Goal: Contribute content: Add original content to the website for others to see

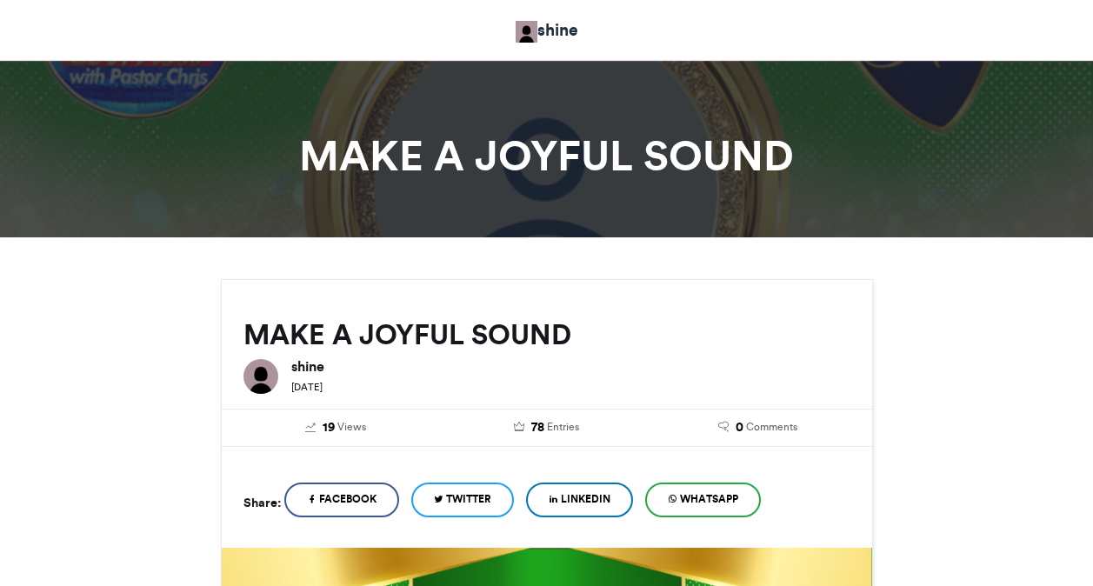
scroll to position [974, 0]
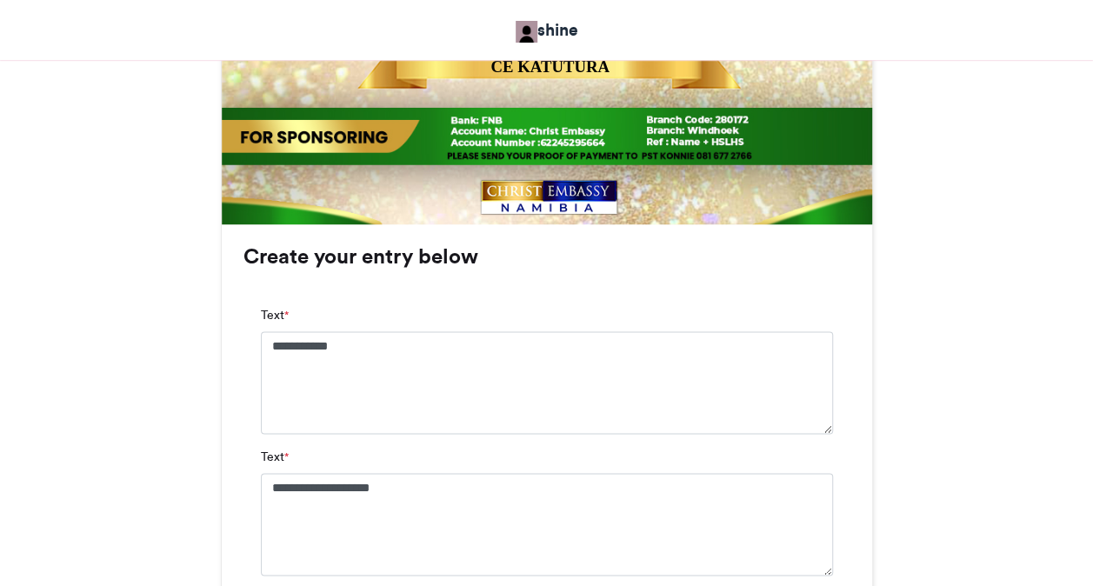
type textarea "**********"
click at [947, 254] on div "MAKE A JOYFUL SOUND shine 2 weeks ago 19" at bounding box center [546, 142] width 991 height 1674
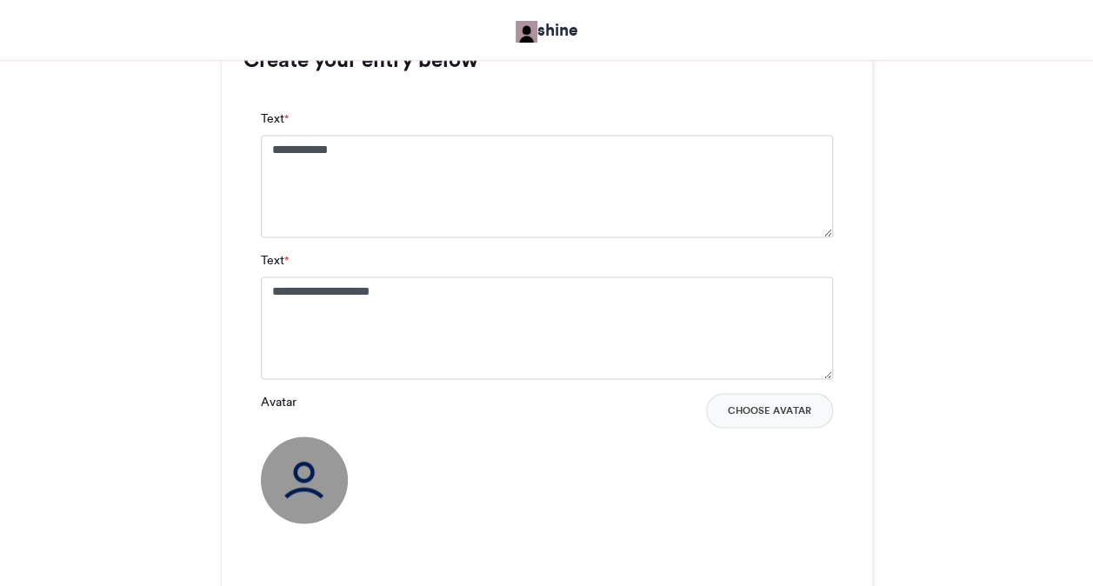
scroll to position [1183, 0]
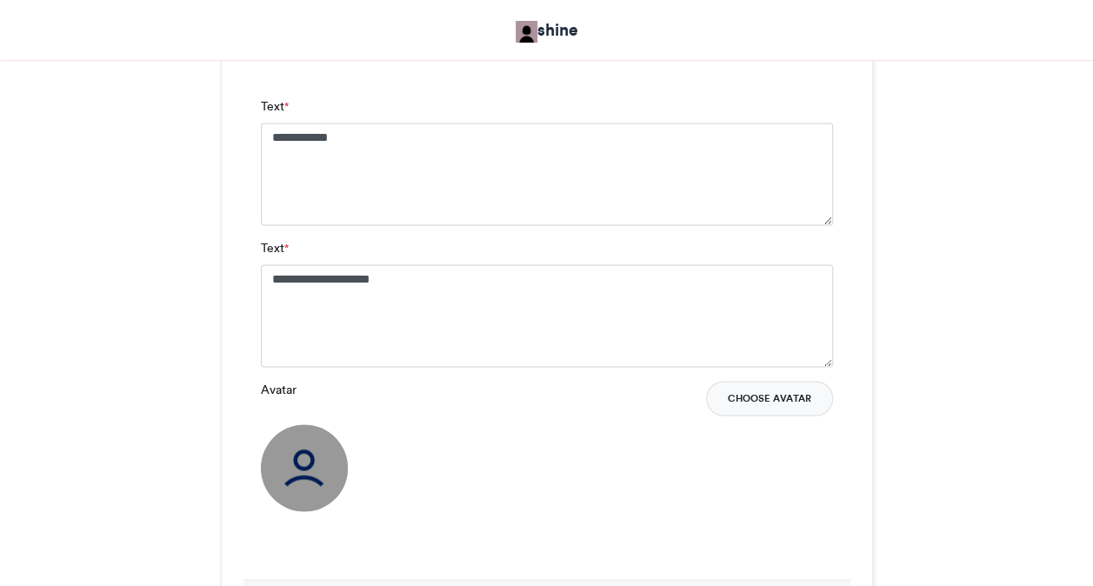
click at [770, 412] on button "Choose Avatar" at bounding box center [769, 398] width 127 height 35
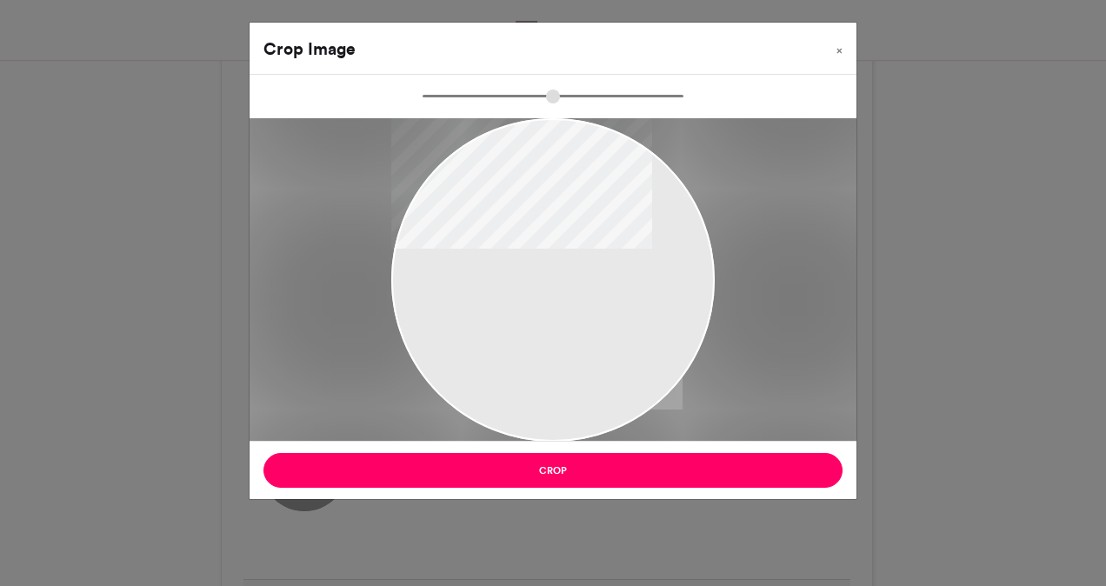
type input "******"
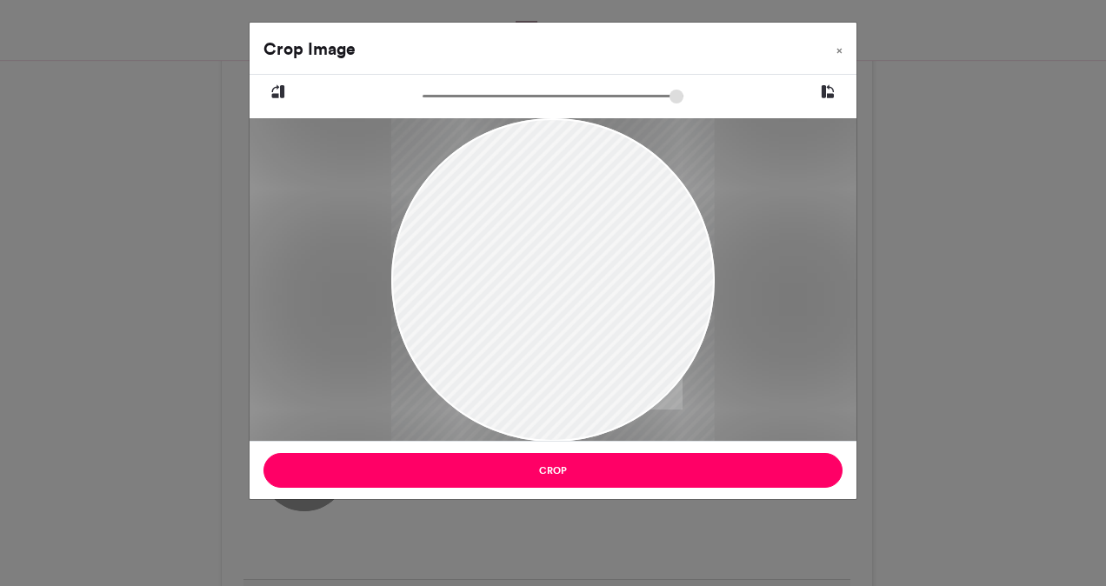
drag, startPoint x: 513, startPoint y: 246, endPoint x: 514, endPoint y: 268, distance: 21.8
click at [514, 268] on div at bounding box center [552, 301] width 323 height 403
drag, startPoint x: 511, startPoint y: 344, endPoint x: 511, endPoint y: 354, distance: 9.6
click at [511, 354] on div at bounding box center [552, 311] width 323 height 403
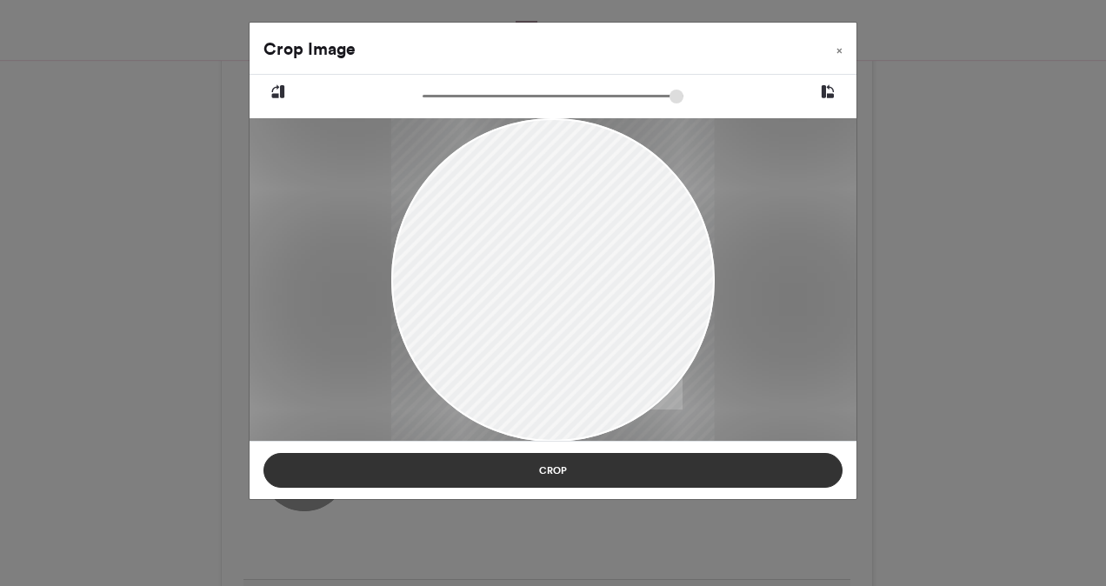
click at [543, 467] on button "Crop" at bounding box center [552, 470] width 579 height 35
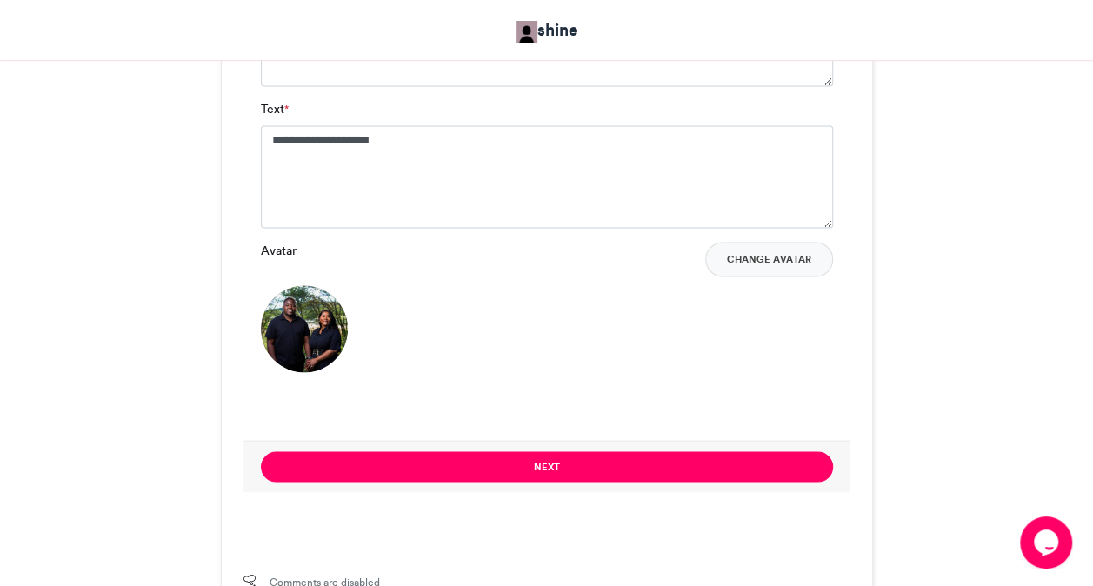
scroll to position [0, 0]
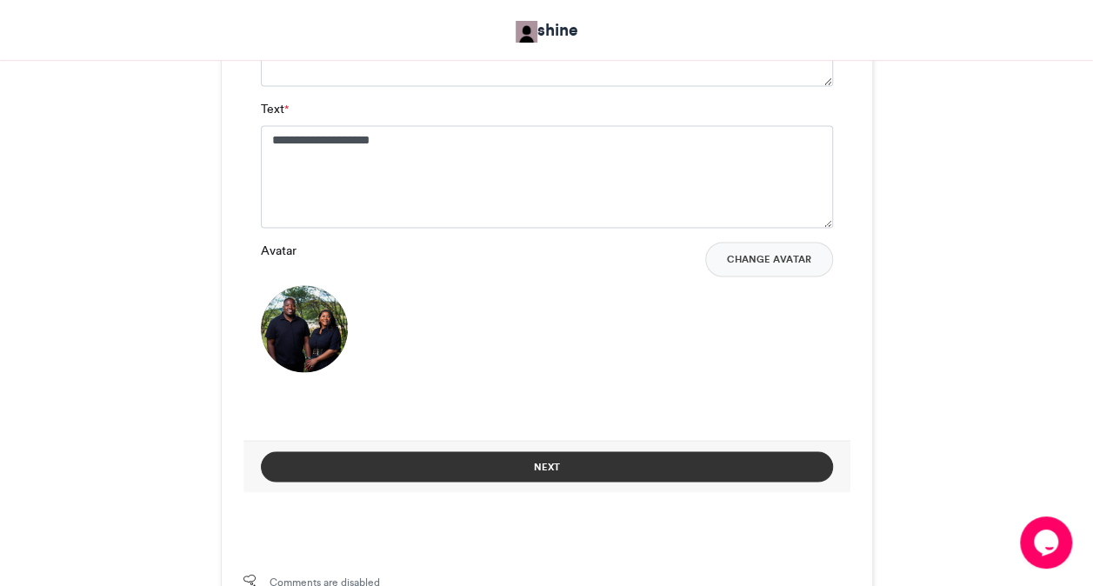
click at [698, 461] on button "Next" at bounding box center [547, 466] width 572 height 30
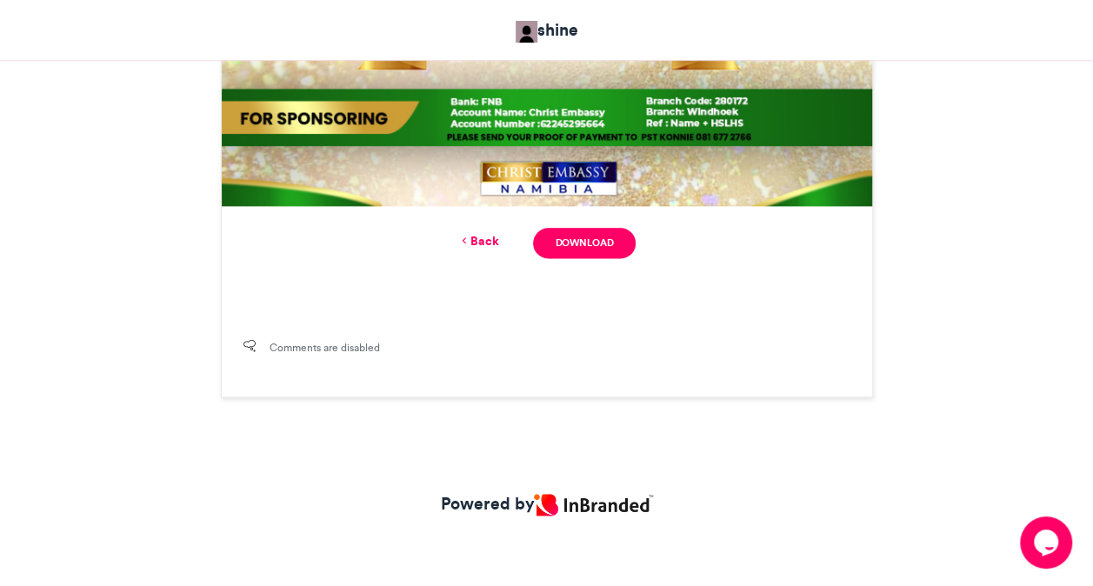
scroll to position [795, 0]
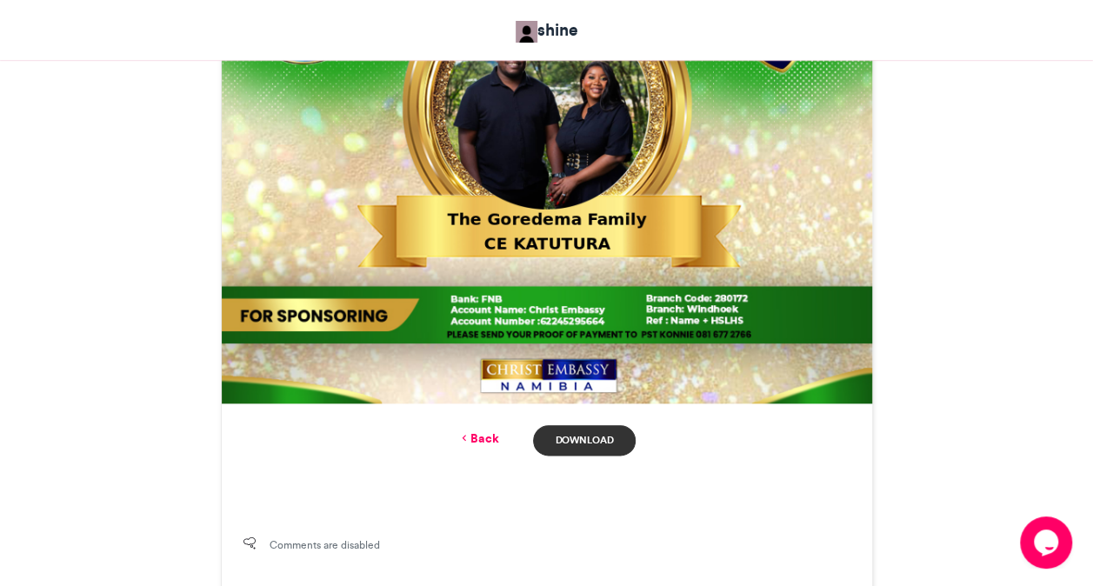
click at [574, 436] on link "Download" at bounding box center [584, 440] width 102 height 30
click at [476, 438] on link "Back" at bounding box center [477, 439] width 41 height 18
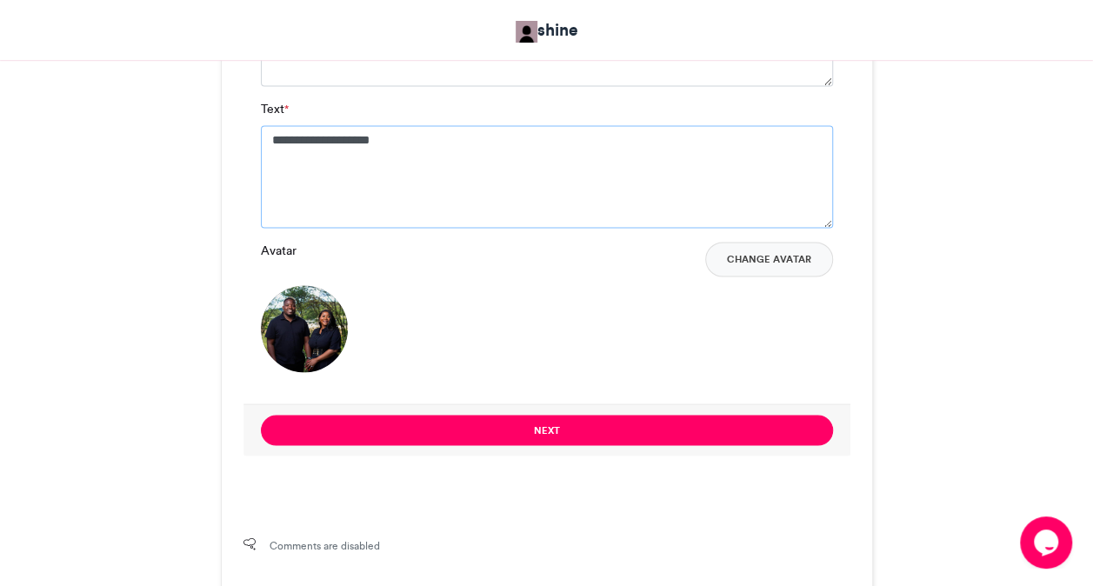
click at [460, 197] on textarea "**********" at bounding box center [547, 176] width 572 height 103
type textarea "*"
click at [848, 222] on div "**********" at bounding box center [546, 172] width 607 height 463
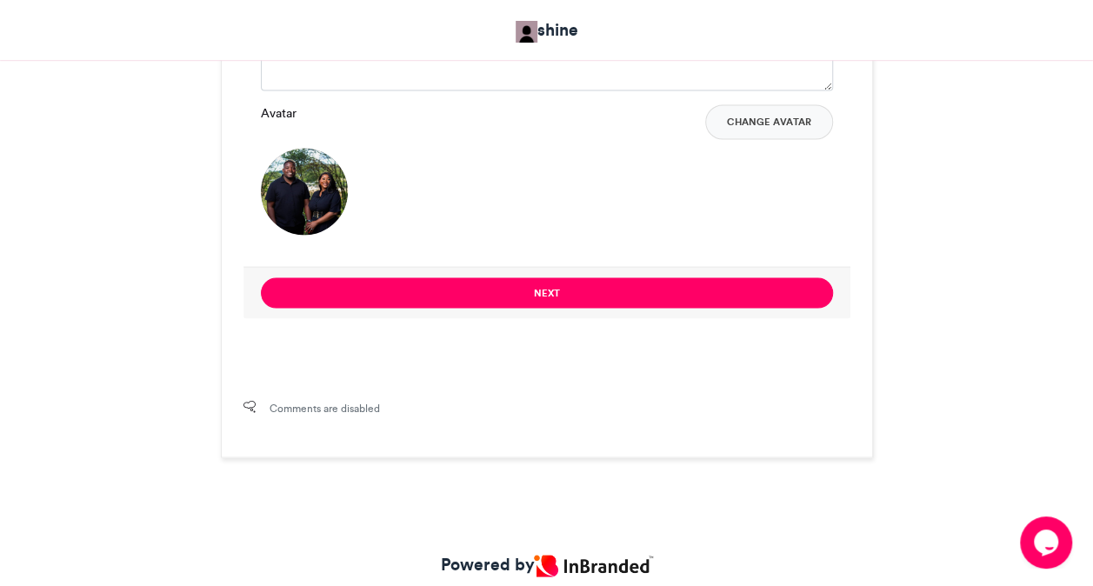
scroll to position [1461, 0]
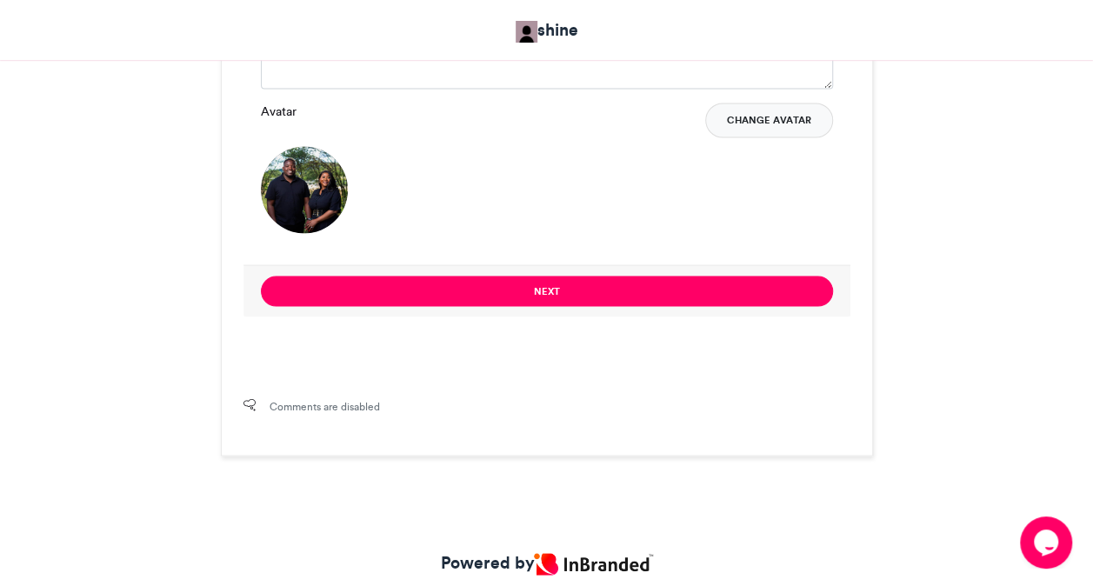
click at [779, 125] on button "Change Avatar" at bounding box center [769, 120] width 128 height 35
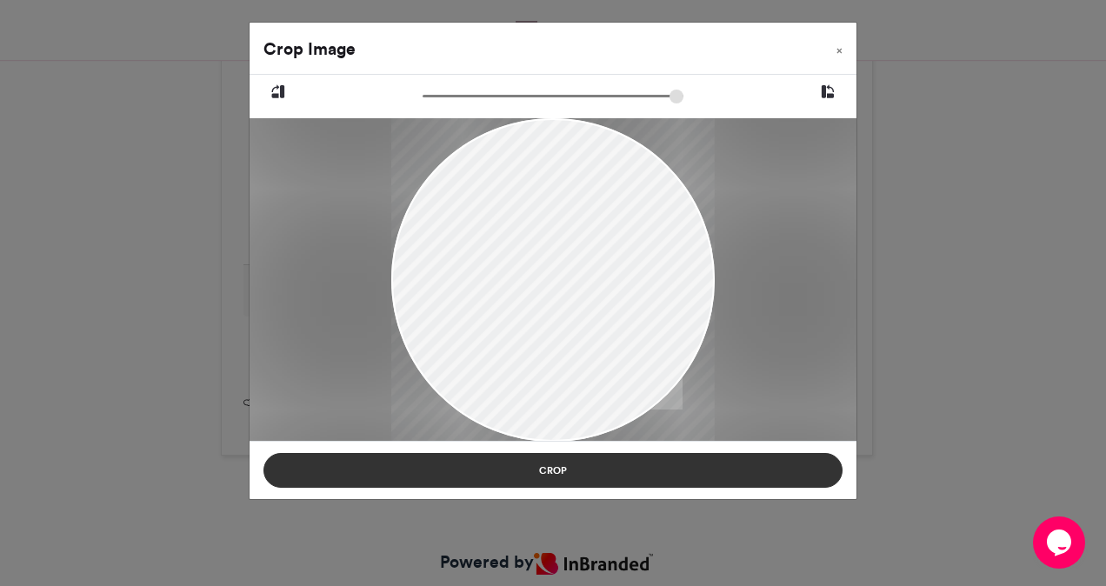
click at [568, 468] on button "Crop" at bounding box center [552, 470] width 579 height 35
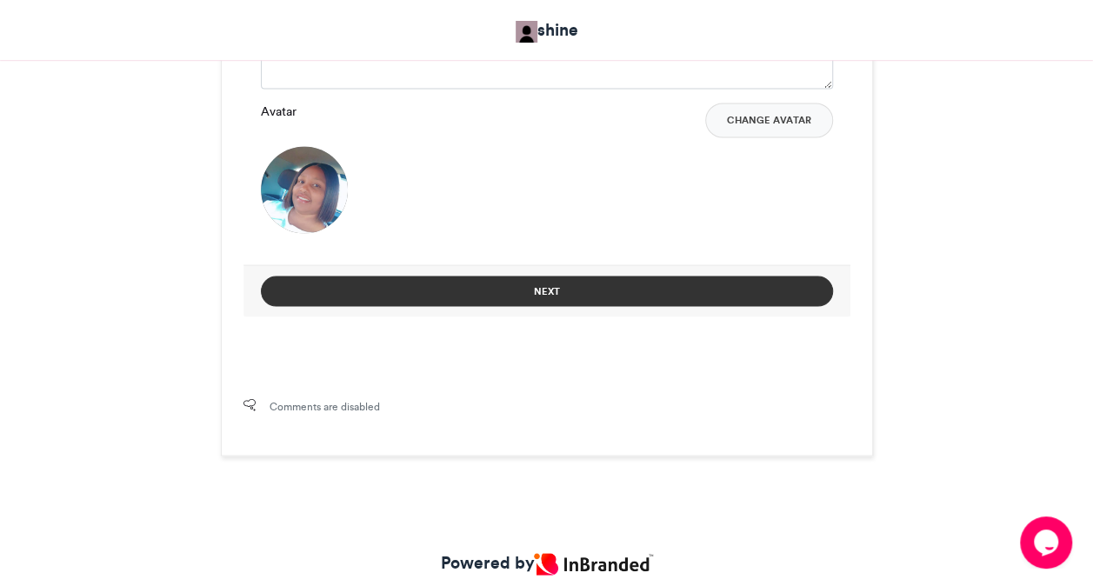
click at [589, 290] on button "Next" at bounding box center [547, 291] width 572 height 30
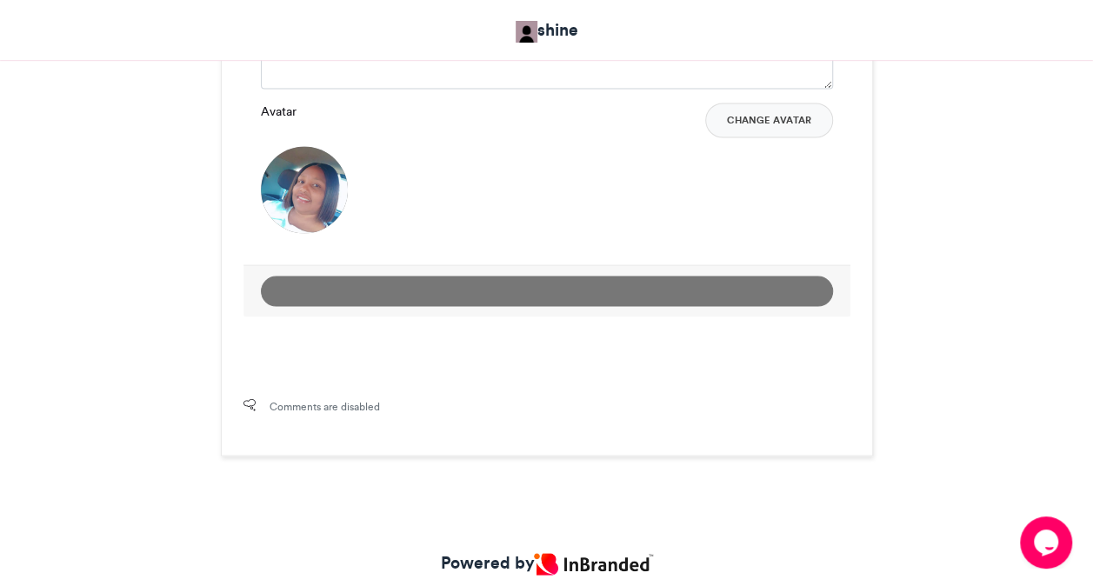
scroll to position [934, 0]
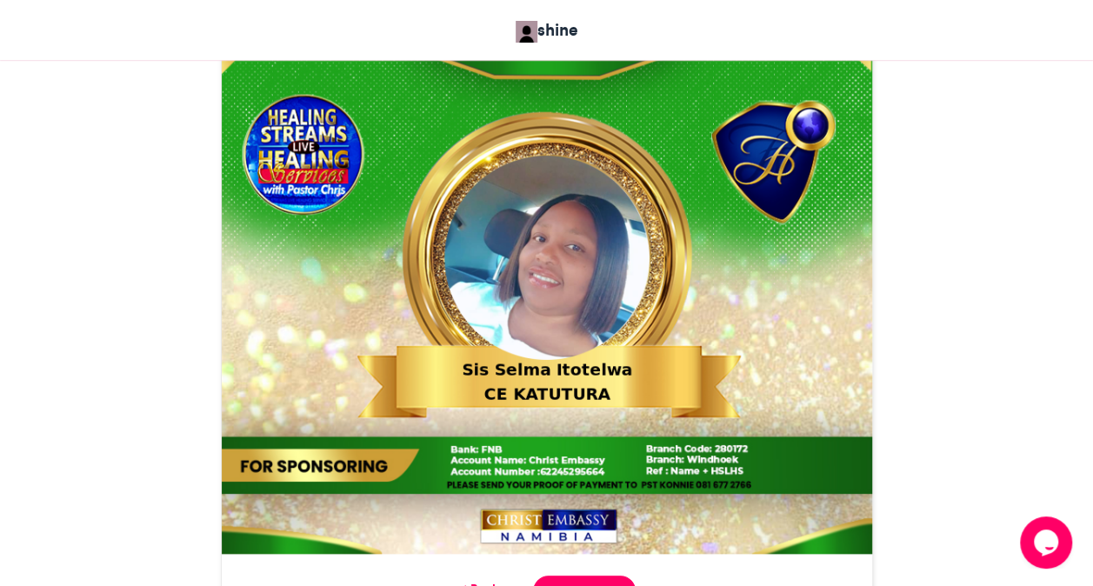
scroll to position [765, 0]
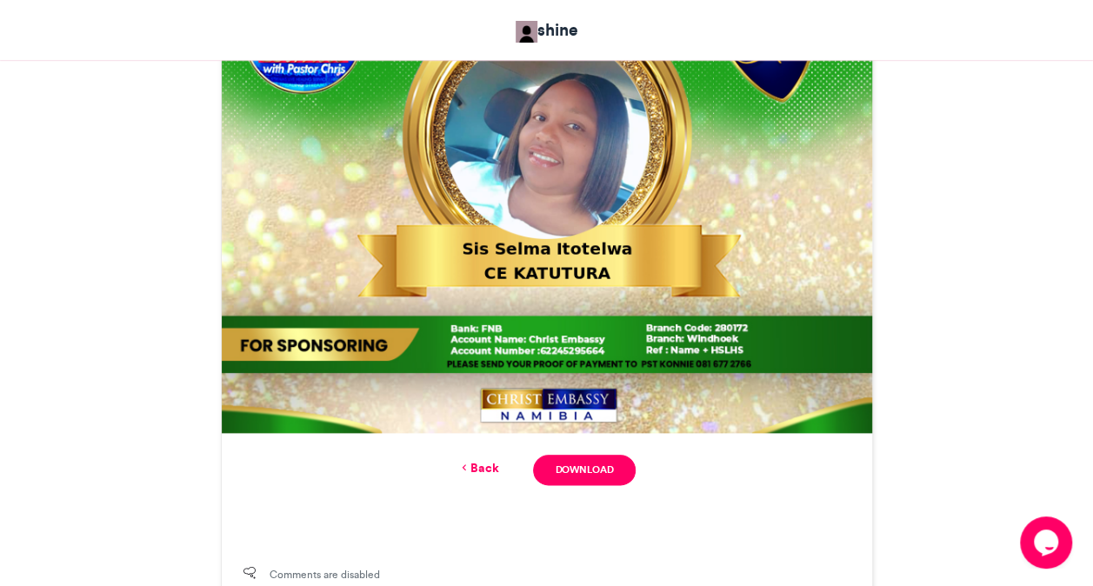
click at [491, 467] on link "Back" at bounding box center [477, 468] width 41 height 18
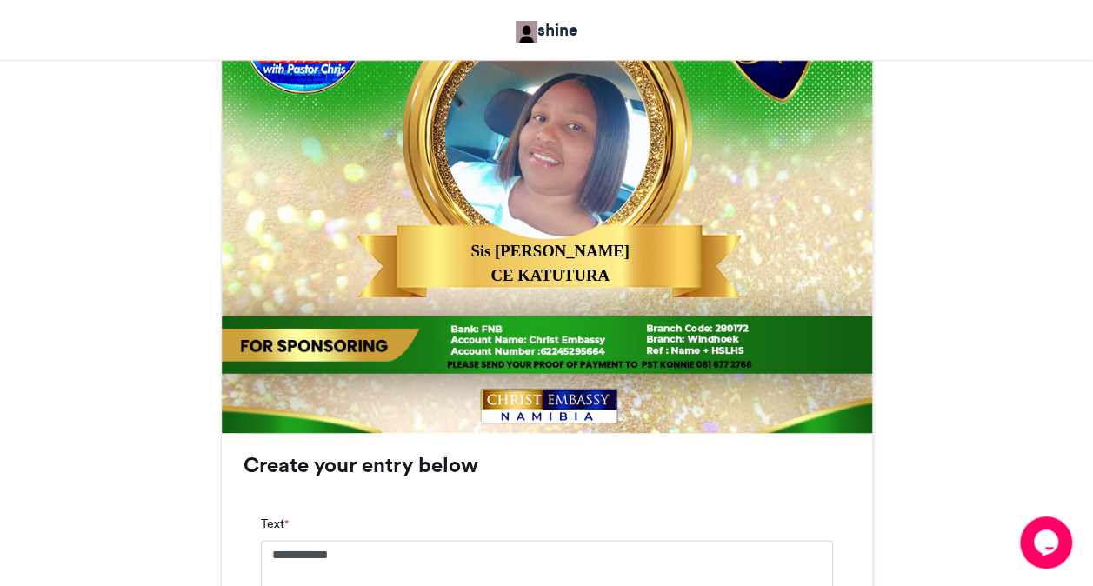
scroll to position [1291, 0]
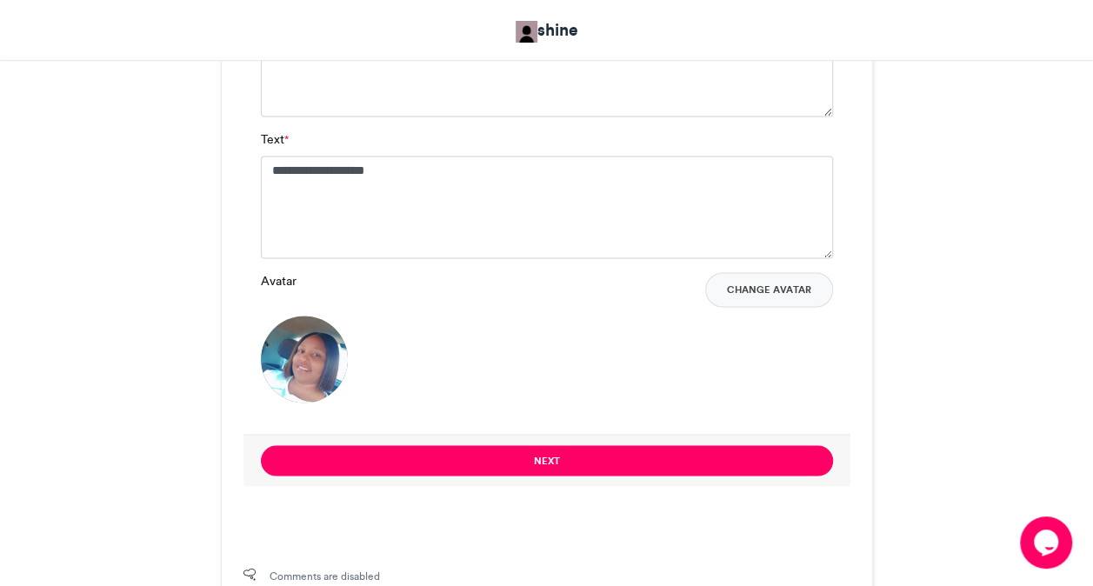
click at [626, 363] on div "Avatar Change Avatar" at bounding box center [547, 337] width 572 height 130
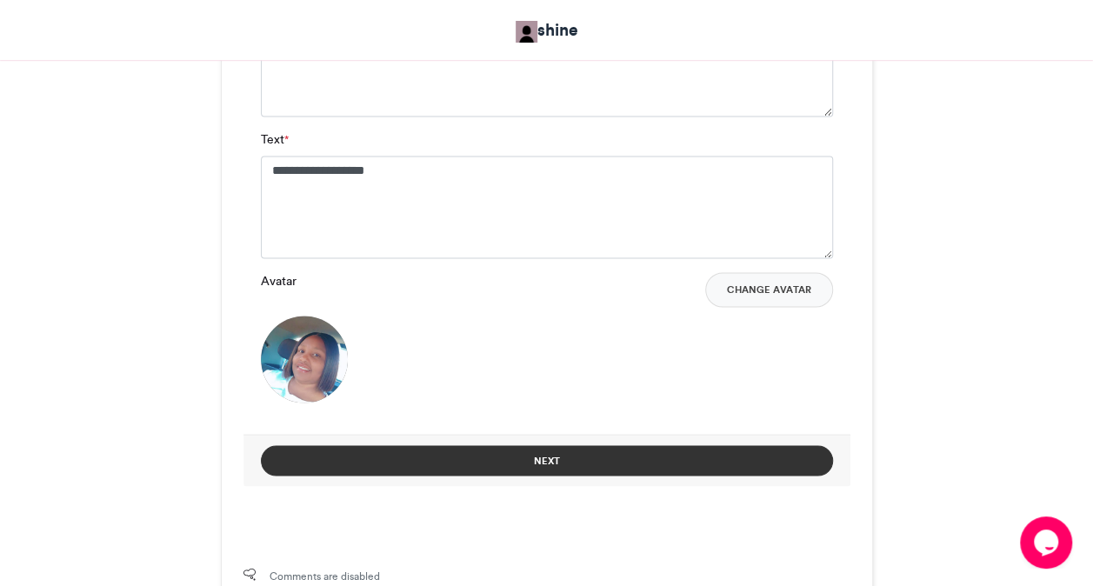
click at [607, 464] on button "Next" at bounding box center [547, 460] width 572 height 30
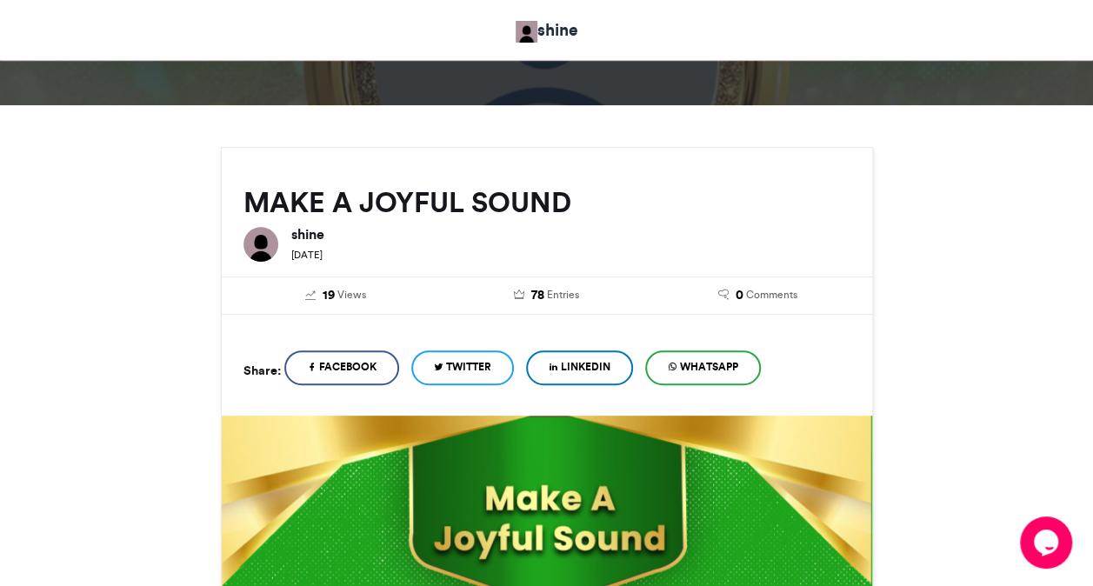
scroll to position [765, 0]
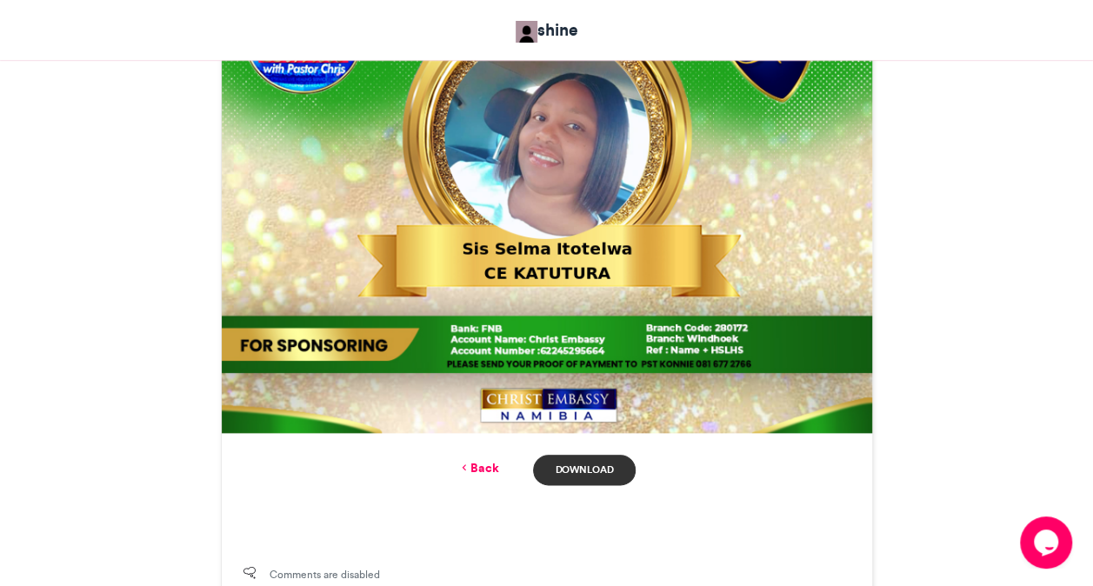
click at [602, 475] on link "Download" at bounding box center [584, 470] width 102 height 30
click at [468, 471] on icon at bounding box center [463, 468] width 12 height 16
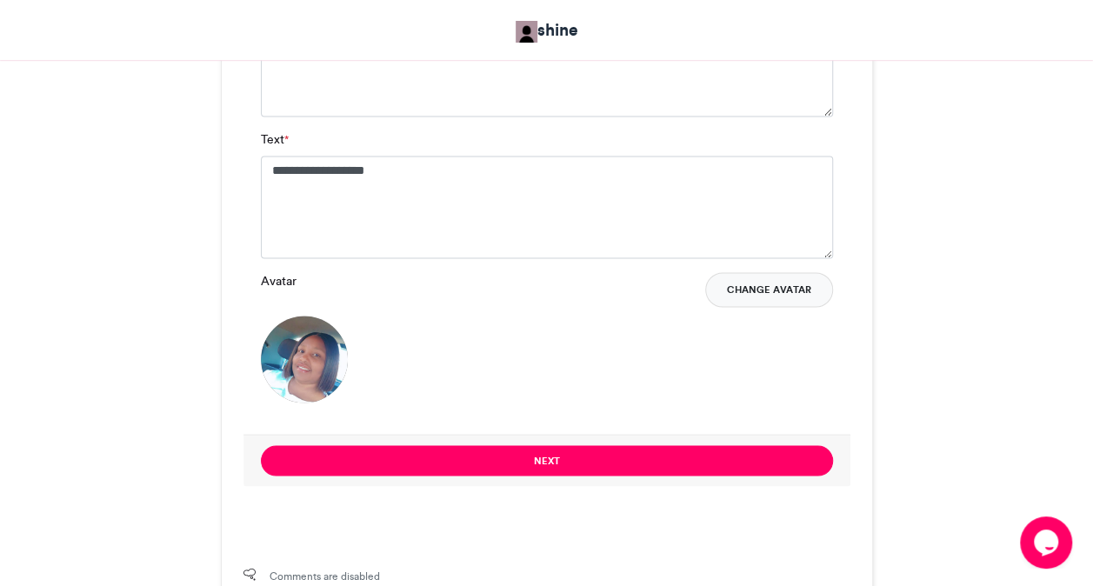
click at [781, 283] on button "Change Avatar" at bounding box center [769, 289] width 128 height 35
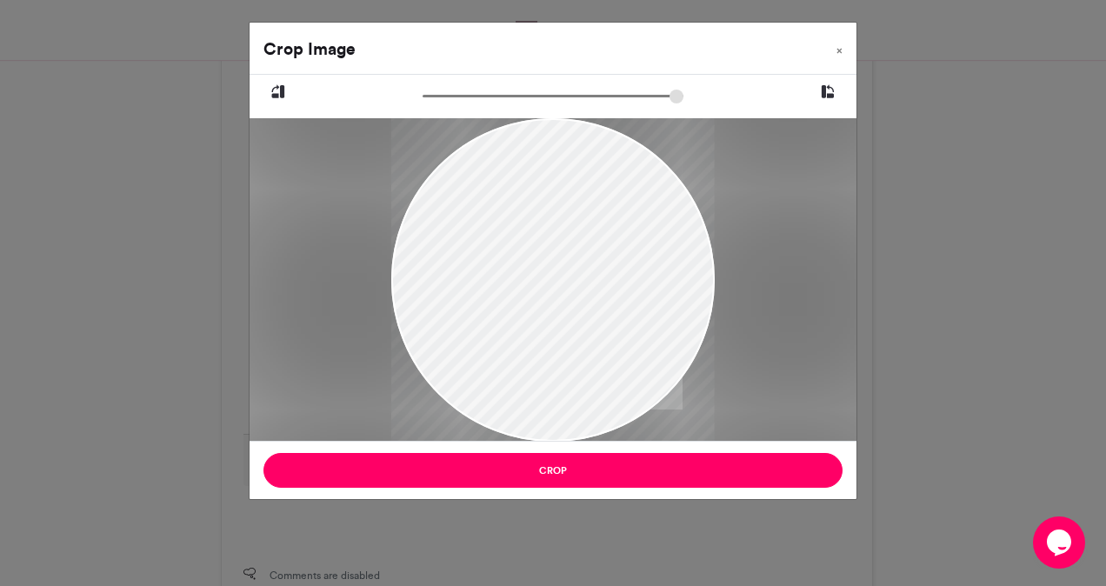
drag, startPoint x: 428, startPoint y: 282, endPoint x: 420, endPoint y: 376, distance: 95.1
click at [420, 376] on div at bounding box center [552, 374] width 323 height 574
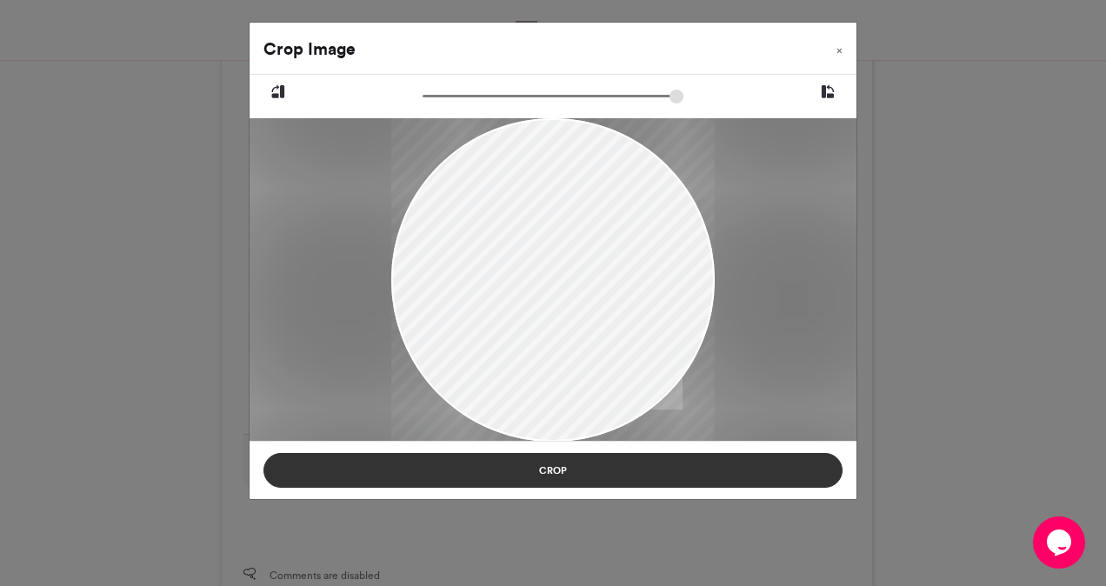
click at [567, 475] on button "Crop" at bounding box center [552, 470] width 579 height 35
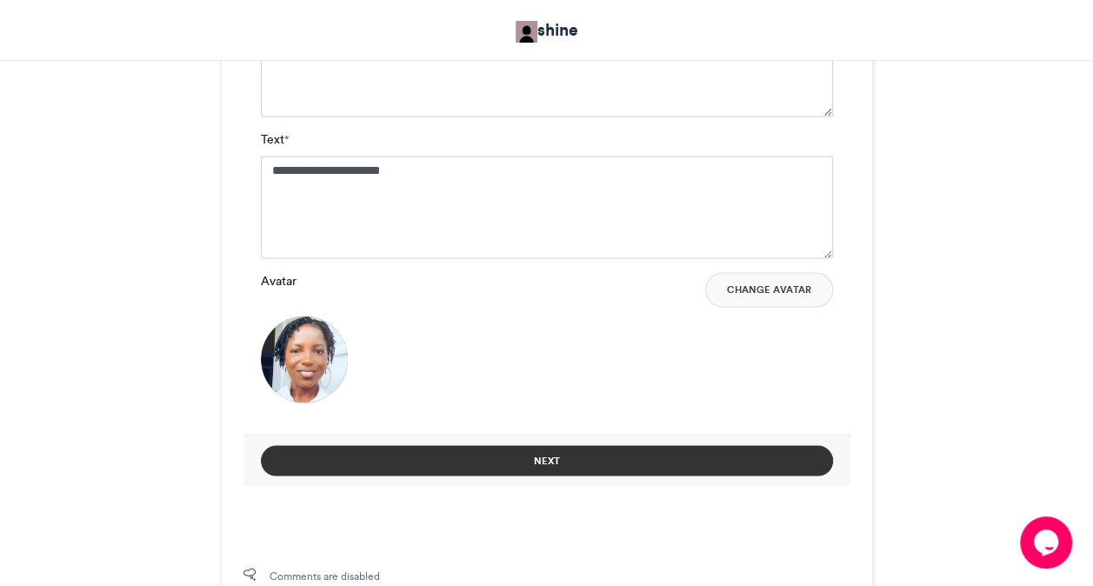
click at [680, 456] on button "Next" at bounding box center [547, 460] width 572 height 30
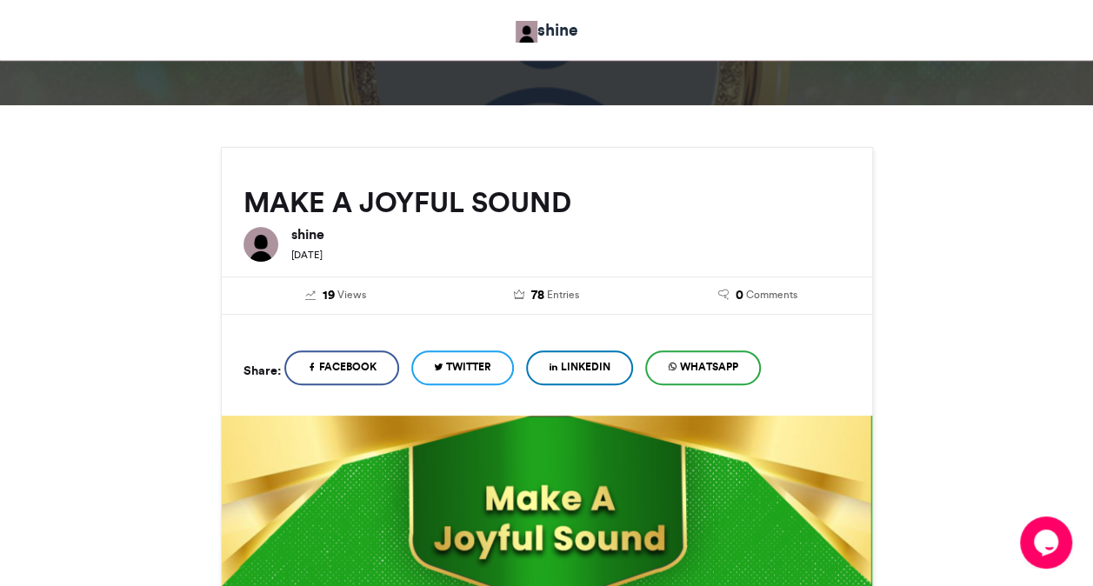
scroll to position [765, 0]
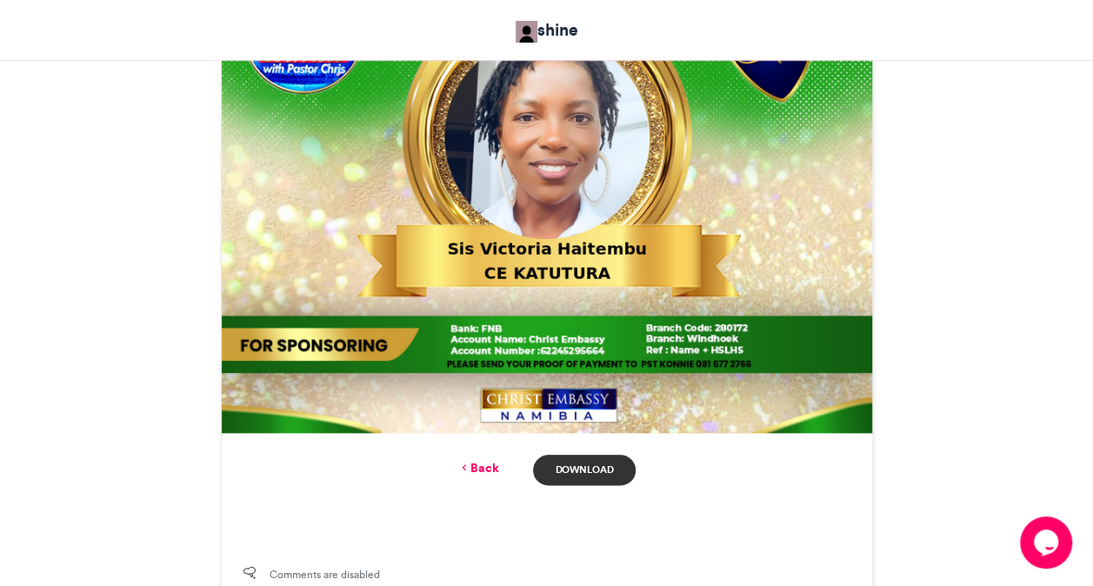
click at [584, 480] on link "Download" at bounding box center [584, 470] width 102 height 30
click at [481, 466] on link "Back" at bounding box center [477, 468] width 41 height 18
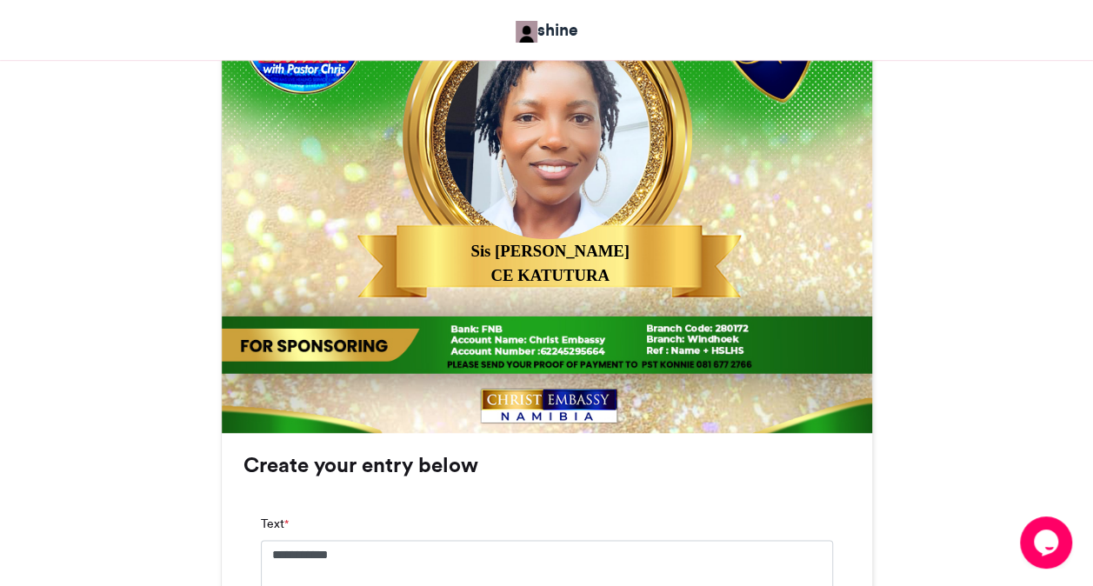
scroll to position [1291, 0]
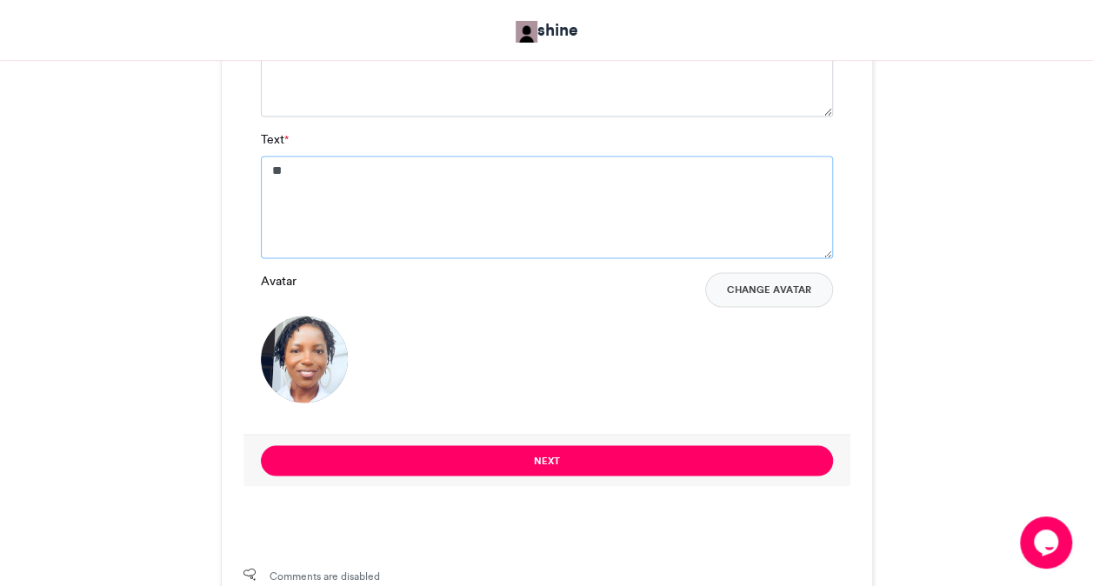
type textarea "*"
click at [769, 296] on button "Change Avatar" at bounding box center [769, 289] width 128 height 35
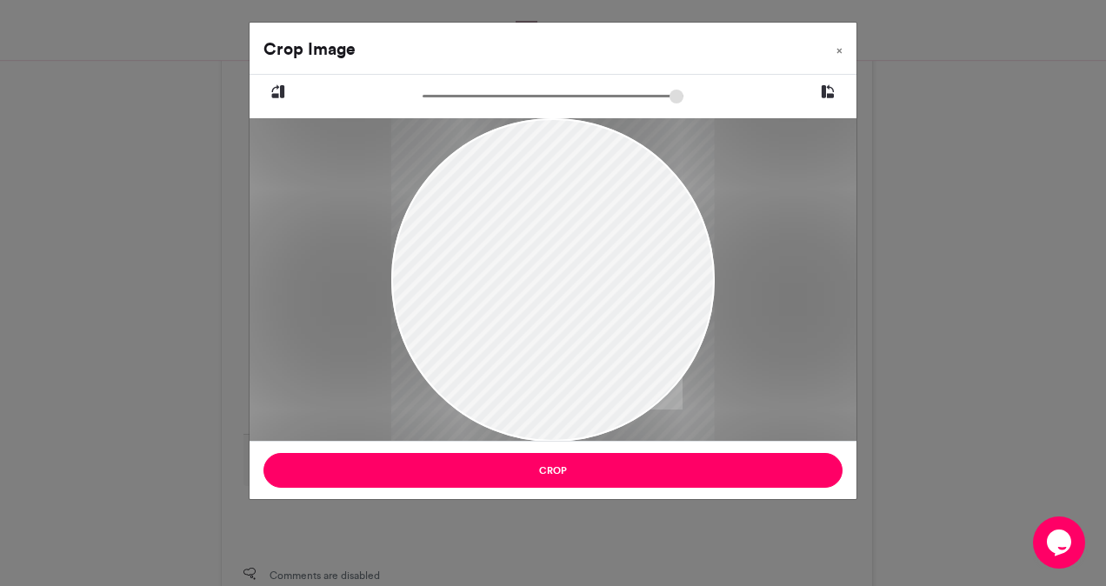
drag, startPoint x: 501, startPoint y: 231, endPoint x: 534, endPoint y: 323, distance: 97.9
click at [534, 323] on div at bounding box center [552, 359] width 323 height 484
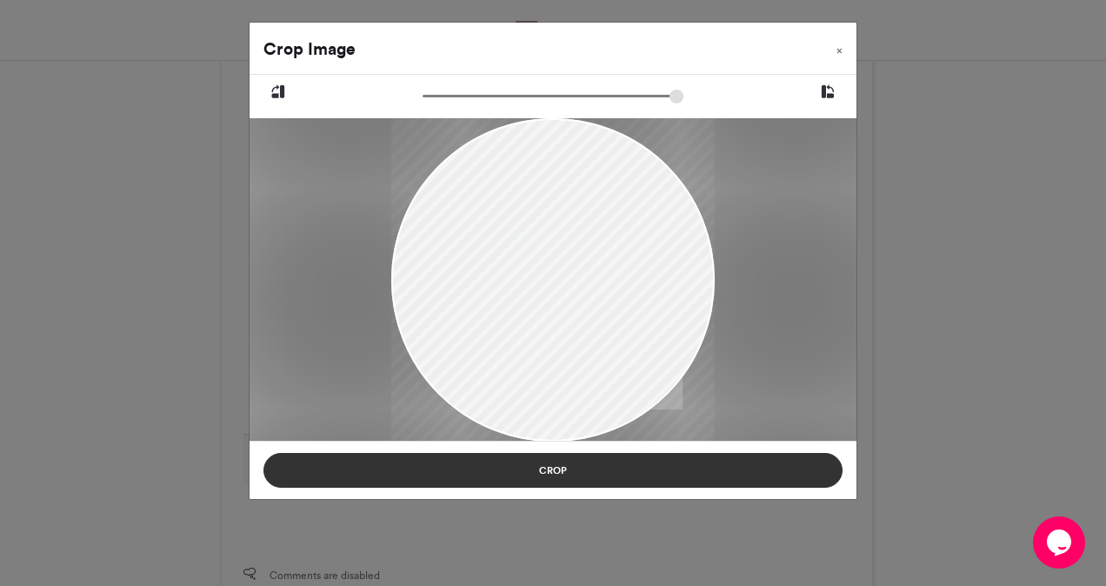
click at [528, 463] on button "Crop" at bounding box center [552, 470] width 579 height 35
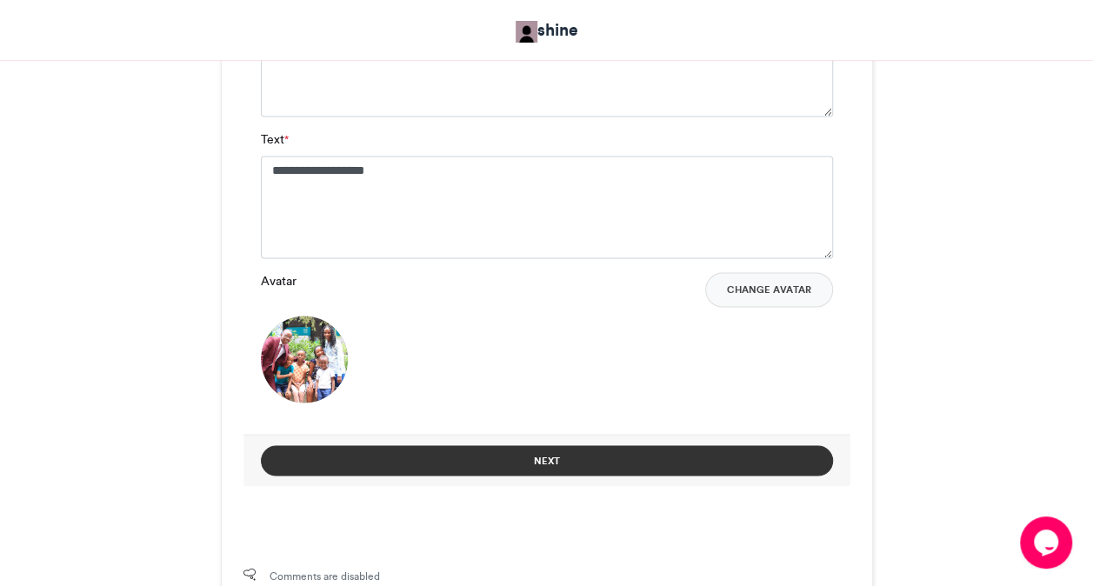
click at [595, 452] on button "Next" at bounding box center [547, 460] width 572 height 30
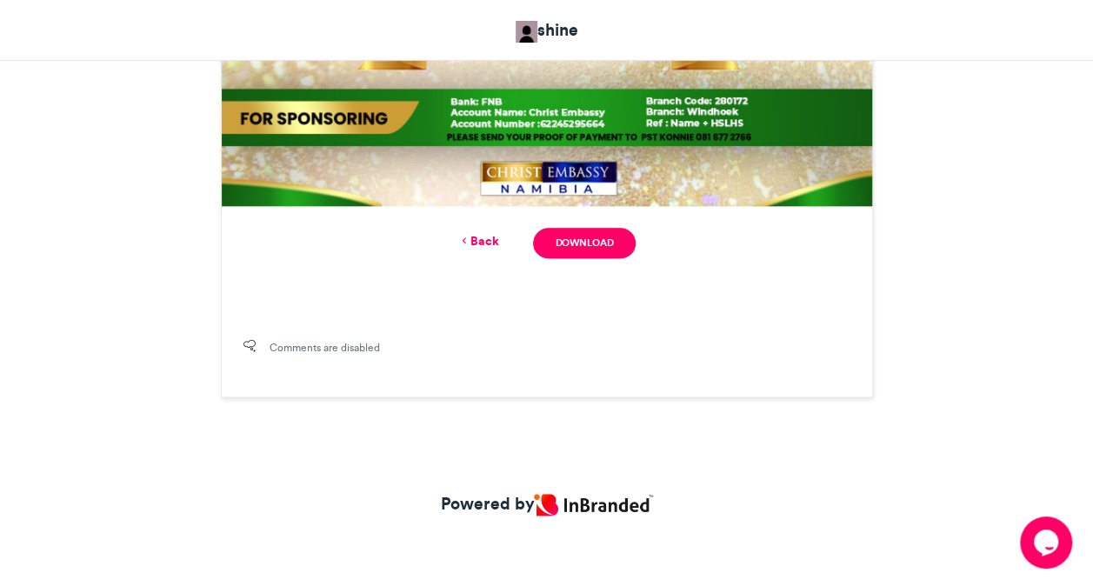
scroll to position [765, 0]
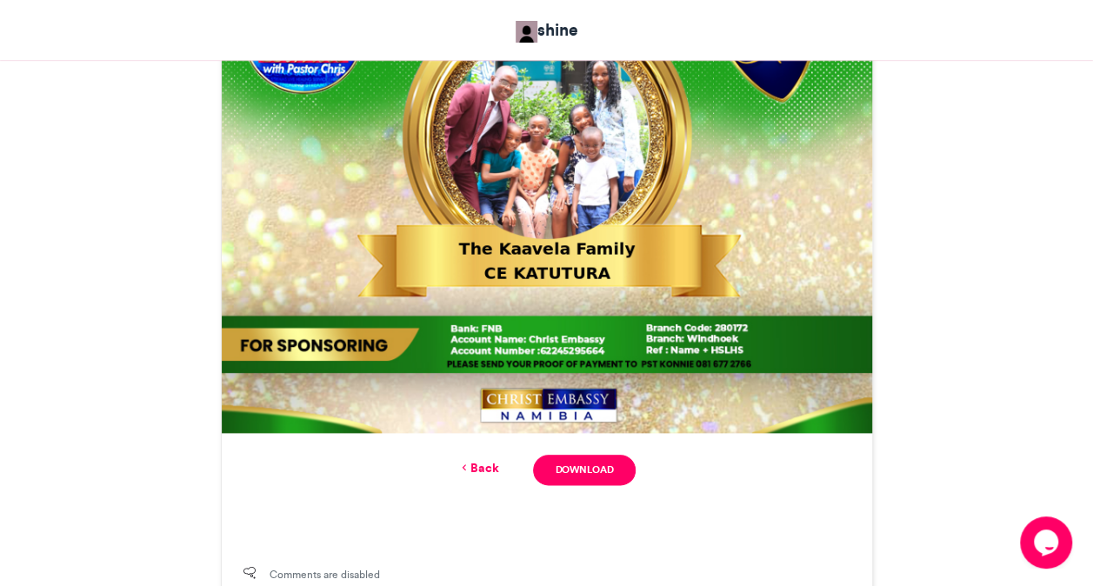
click at [579, 484] on div "Back Download" at bounding box center [547, 470] width 650 height 74
click at [573, 477] on link "Download" at bounding box center [584, 470] width 102 height 30
click at [480, 470] on link "Back" at bounding box center [477, 468] width 41 height 18
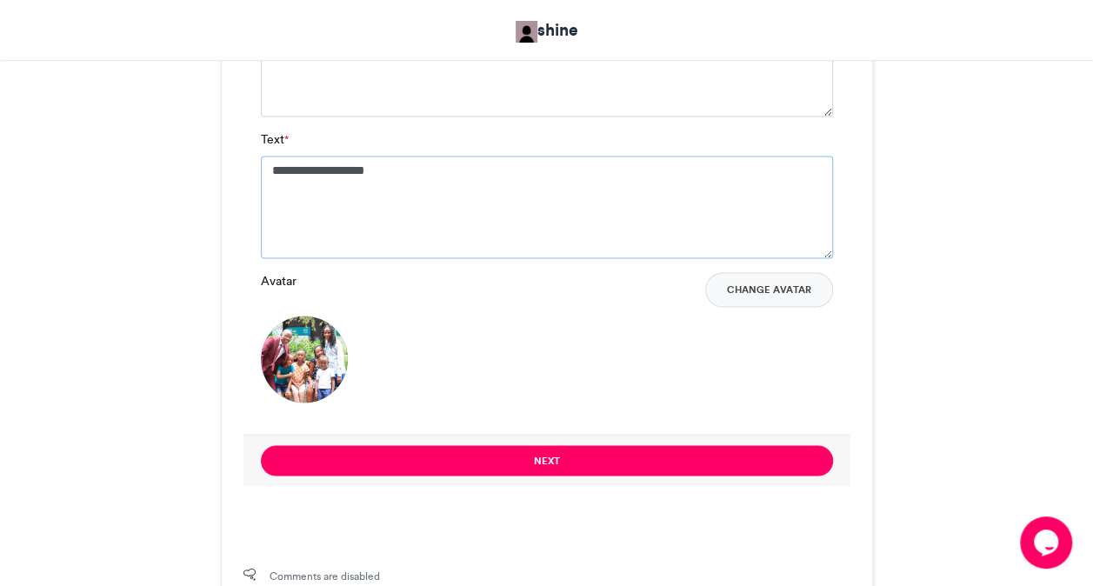
click at [417, 172] on textarea "**********" at bounding box center [547, 207] width 572 height 103
type textarea "*"
type textarea "**********"
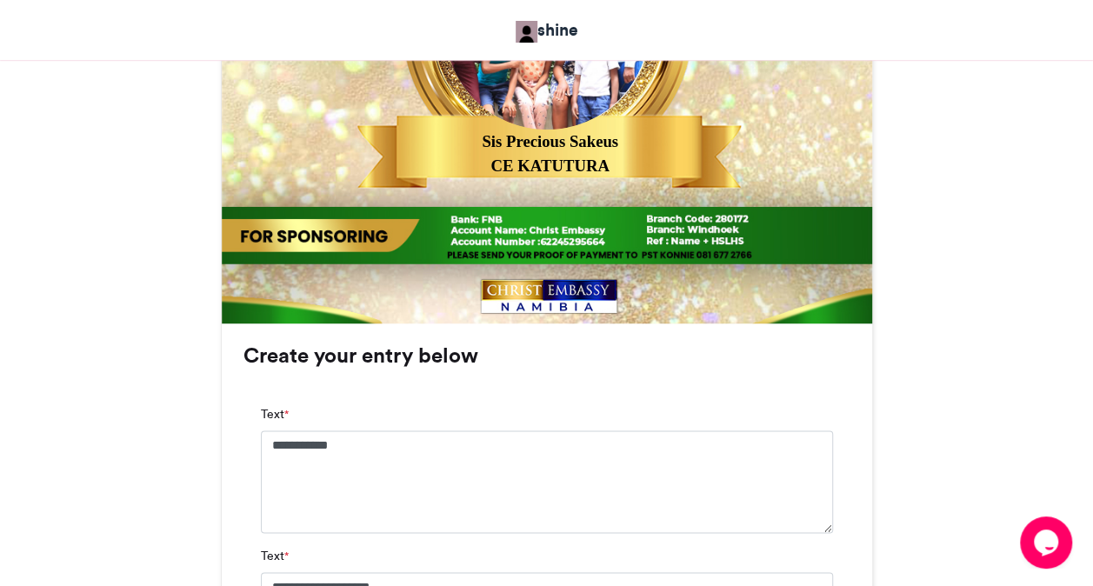
scroll to position [874, 0]
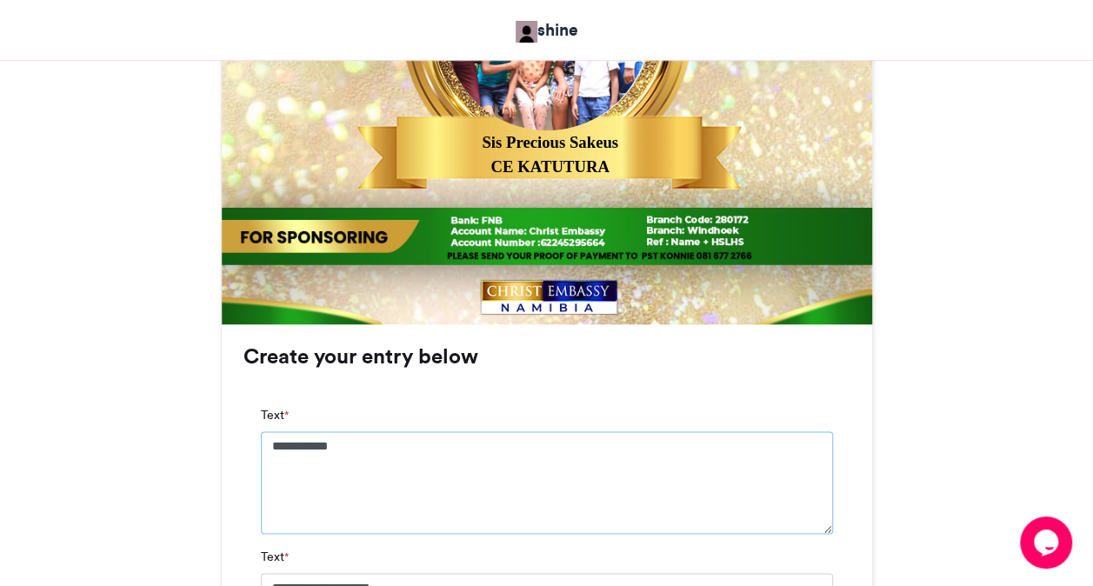
click at [439, 438] on textarea "**********" at bounding box center [547, 482] width 572 height 103
type textarea "*******"
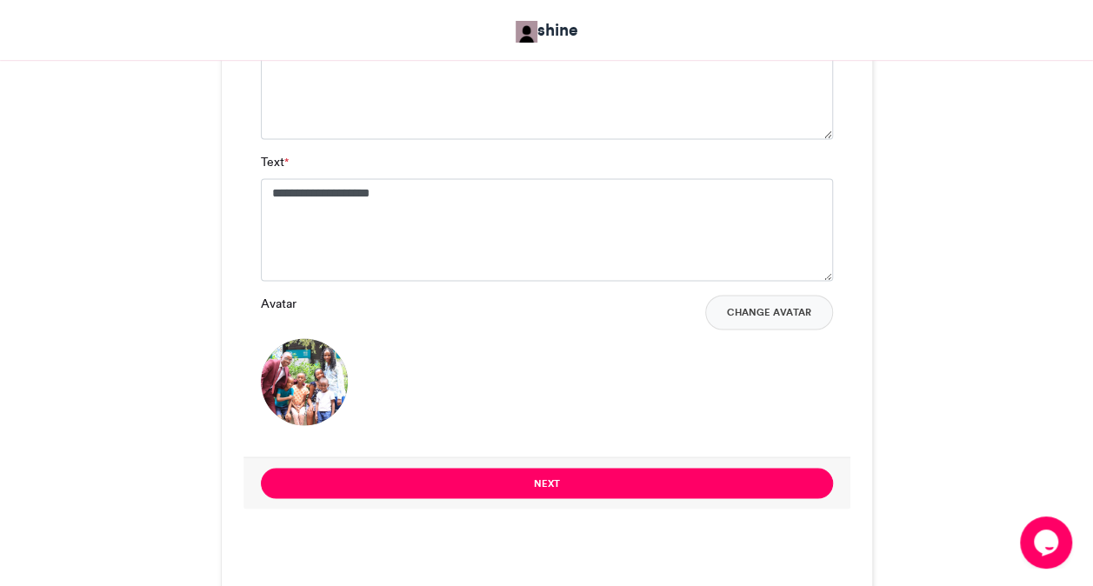
scroll to position [1291, 0]
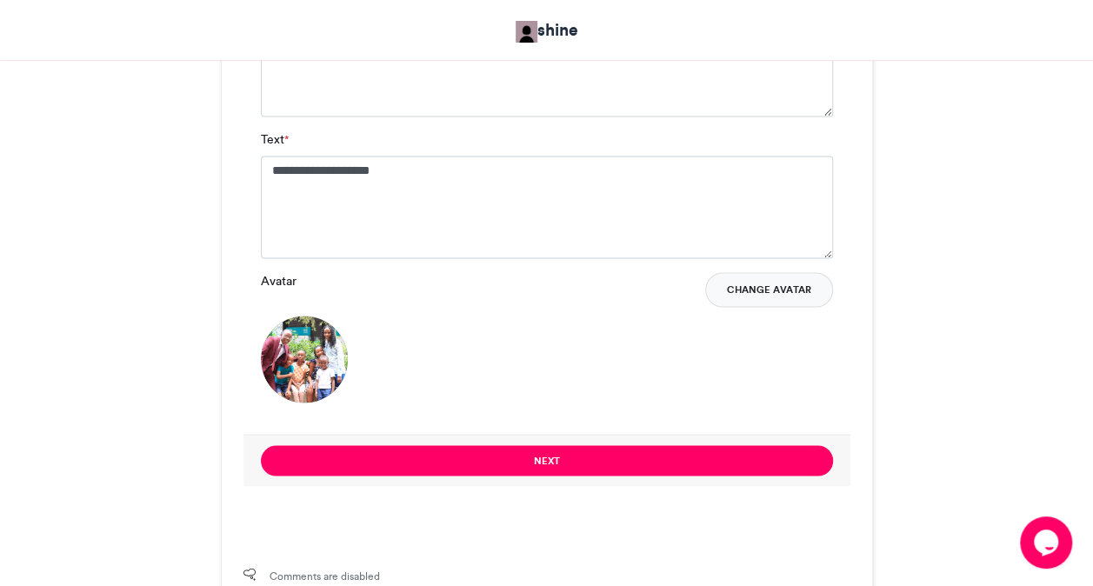
click at [762, 287] on button "Change Avatar" at bounding box center [769, 289] width 128 height 35
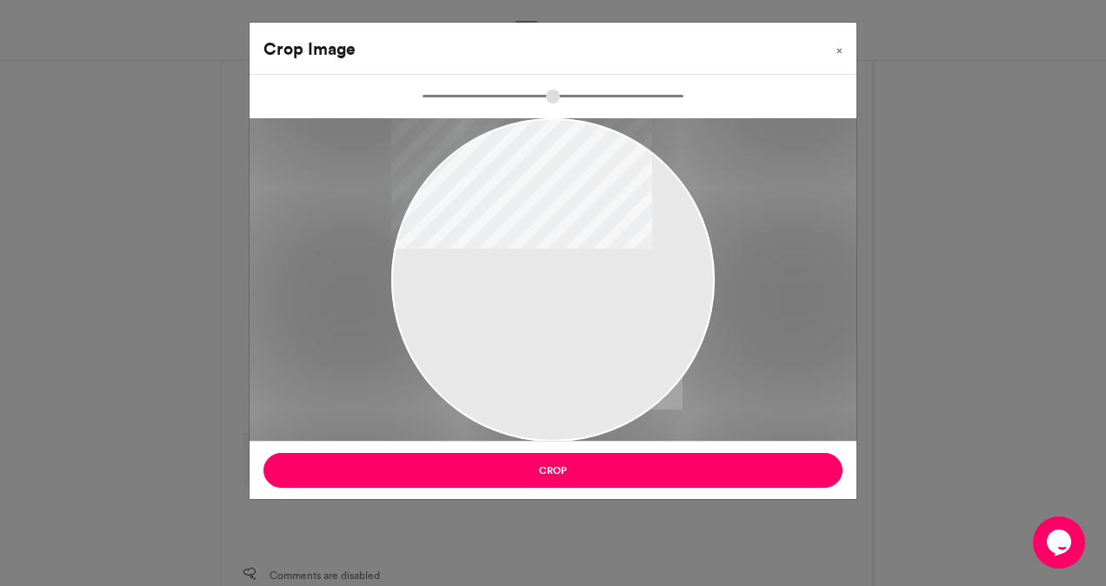
type input "******"
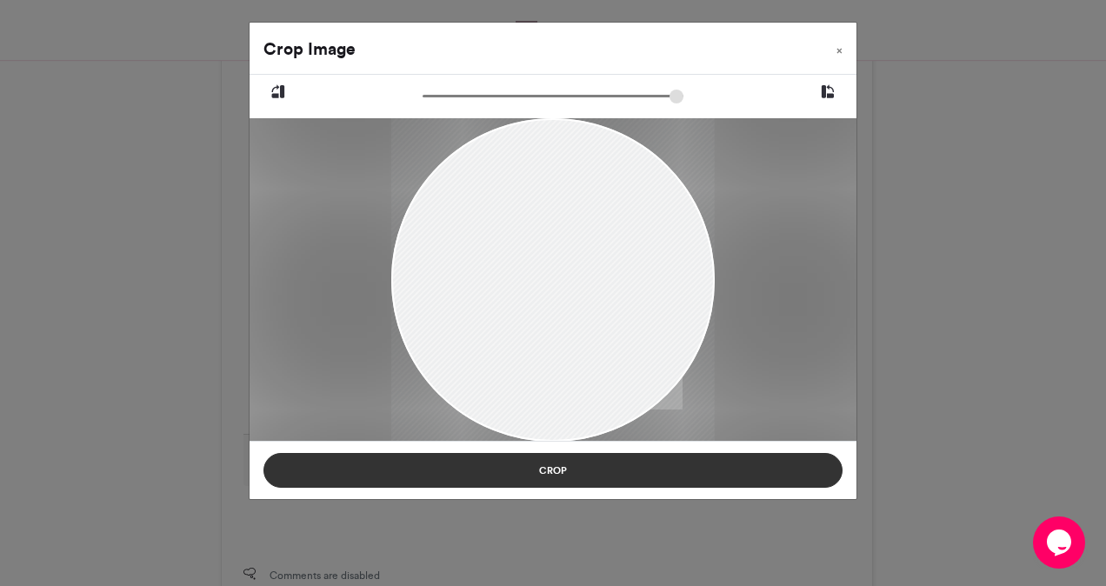
click at [553, 468] on button "Crop" at bounding box center [552, 470] width 579 height 35
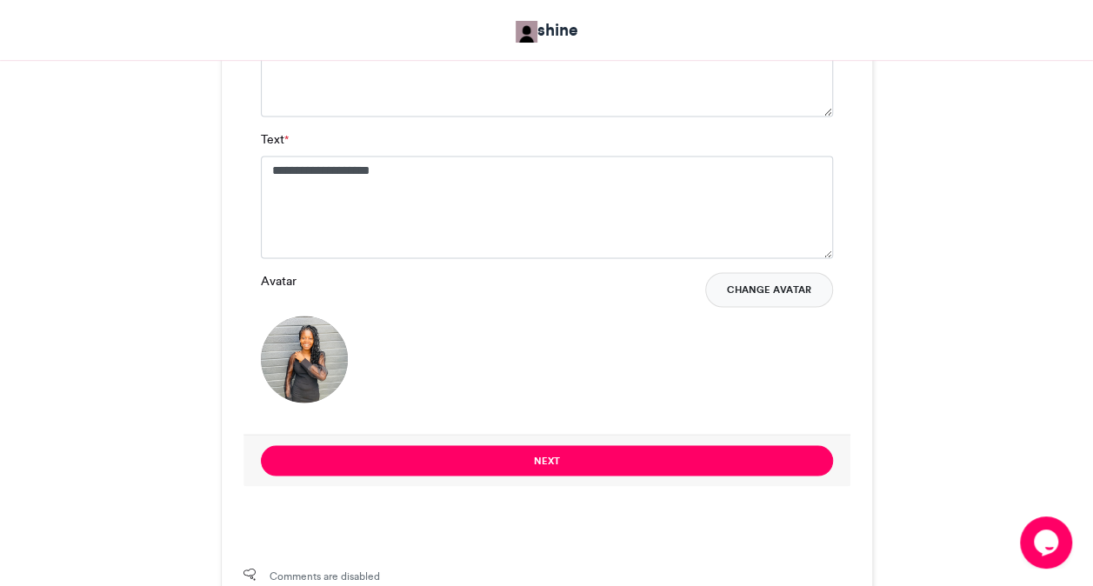
click at [765, 296] on button "Change Avatar" at bounding box center [769, 289] width 128 height 35
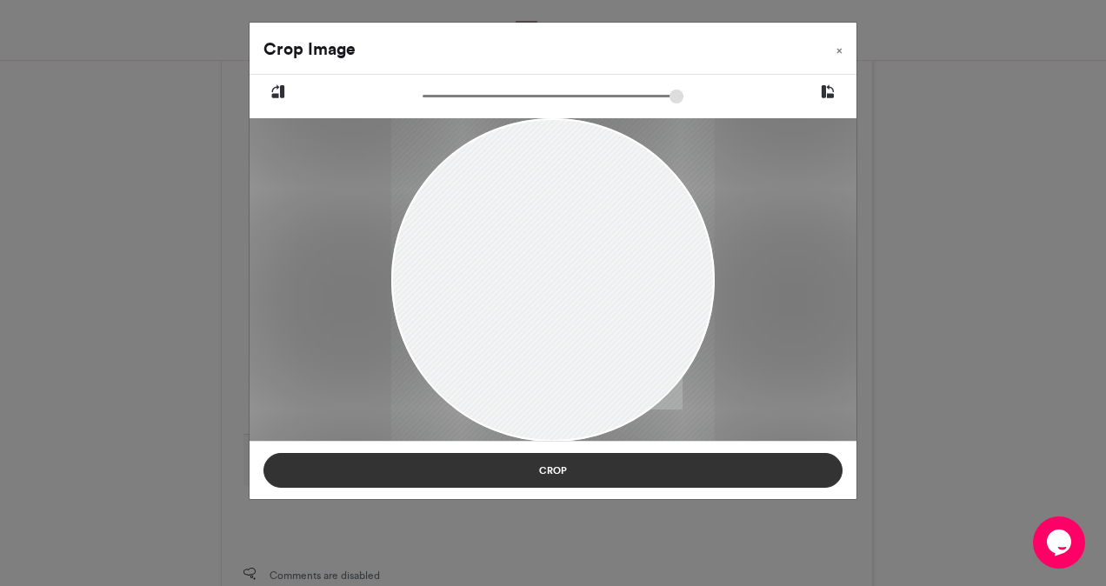
click at [537, 466] on button "Crop" at bounding box center [552, 470] width 579 height 35
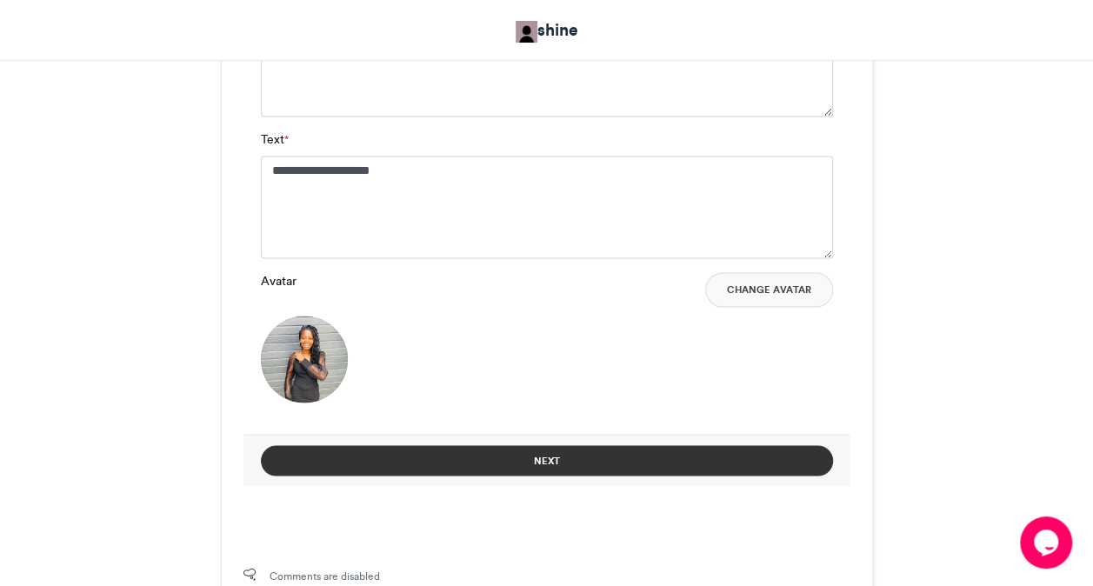
click at [580, 473] on button "Next" at bounding box center [547, 460] width 572 height 30
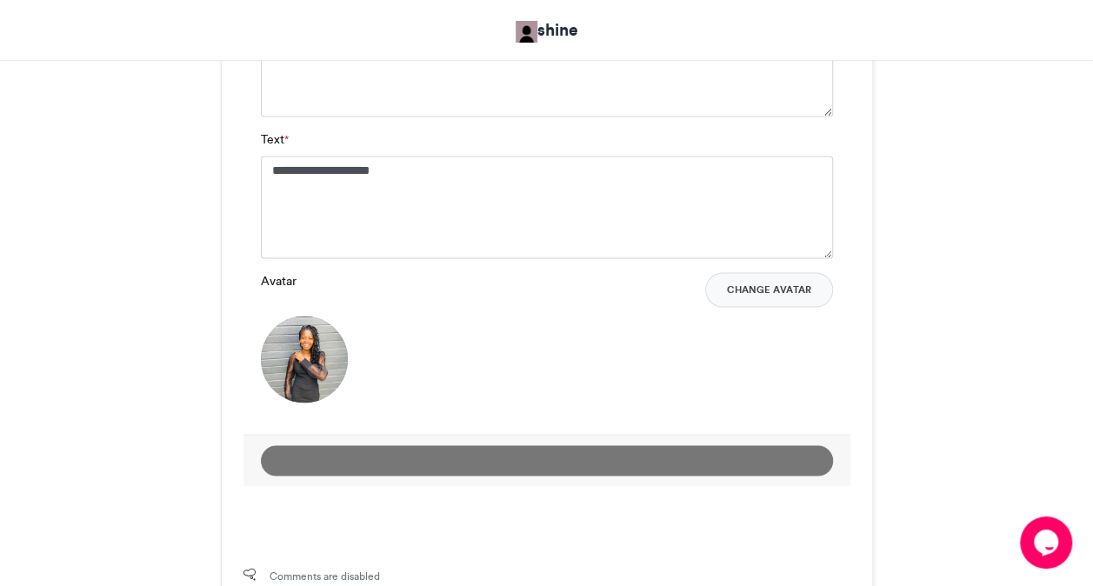
scroll to position [765, 0]
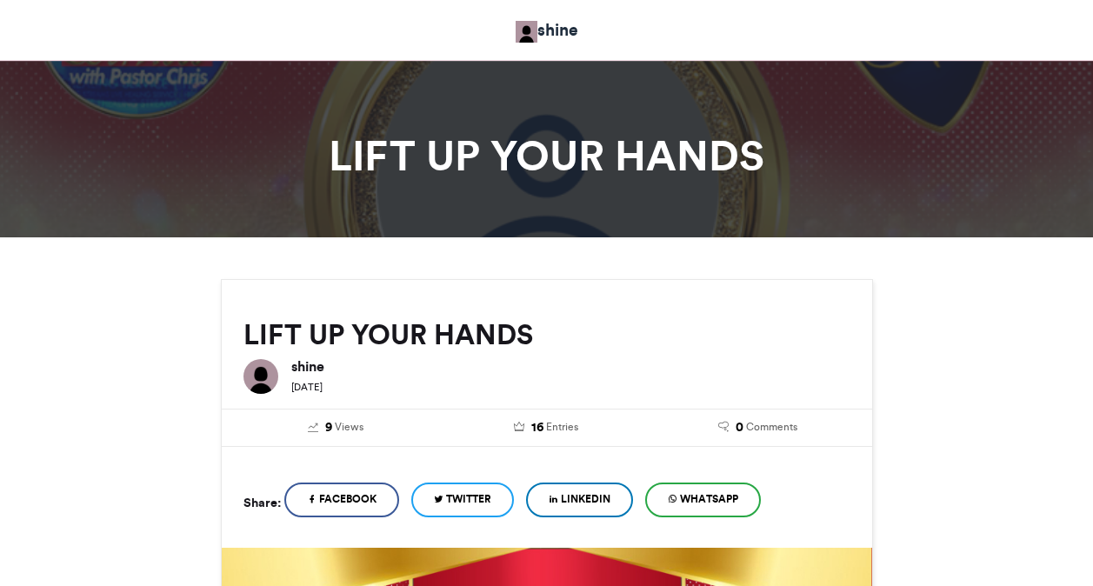
scroll to position [1217, 0]
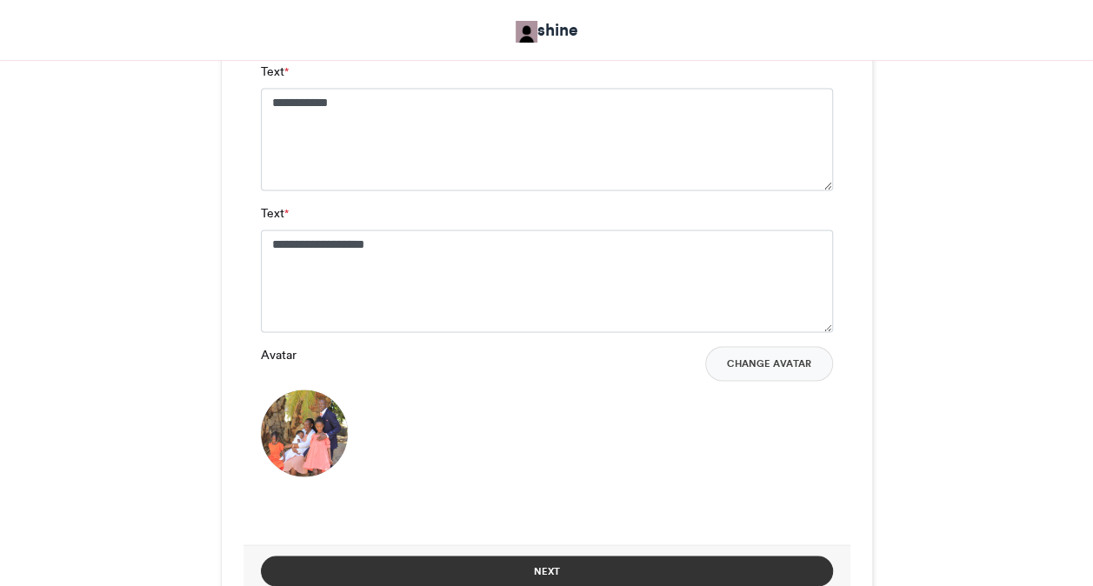
click at [586, 581] on button "Next" at bounding box center [547, 571] width 572 height 30
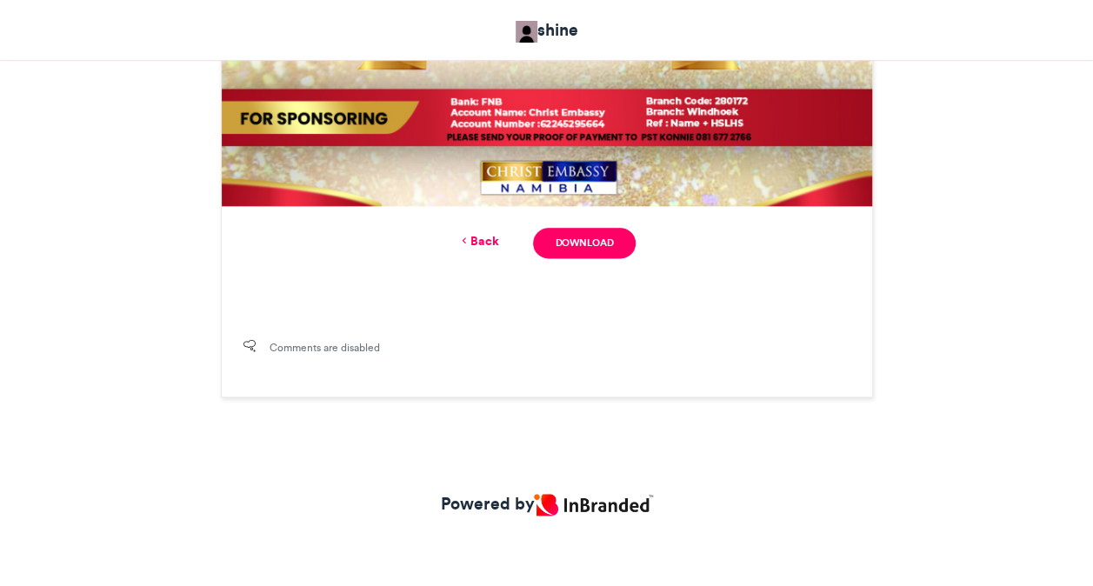
scroll to position [359, 0]
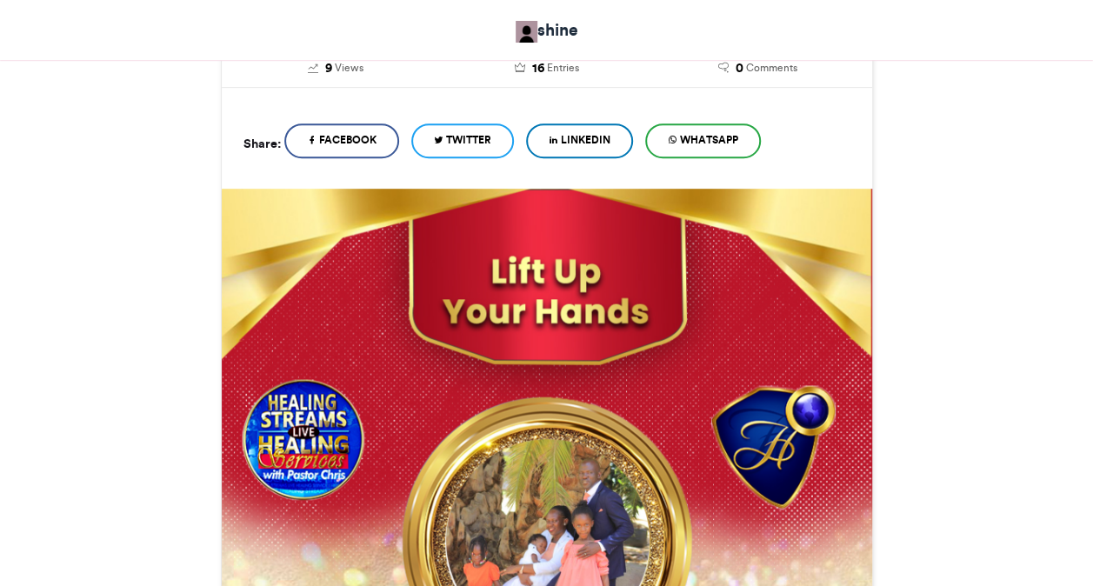
click at [989, 252] on div "LIFT UP YOUR HANDS shine 2 weeks ago 9" at bounding box center [546, 475] width 991 height 1110
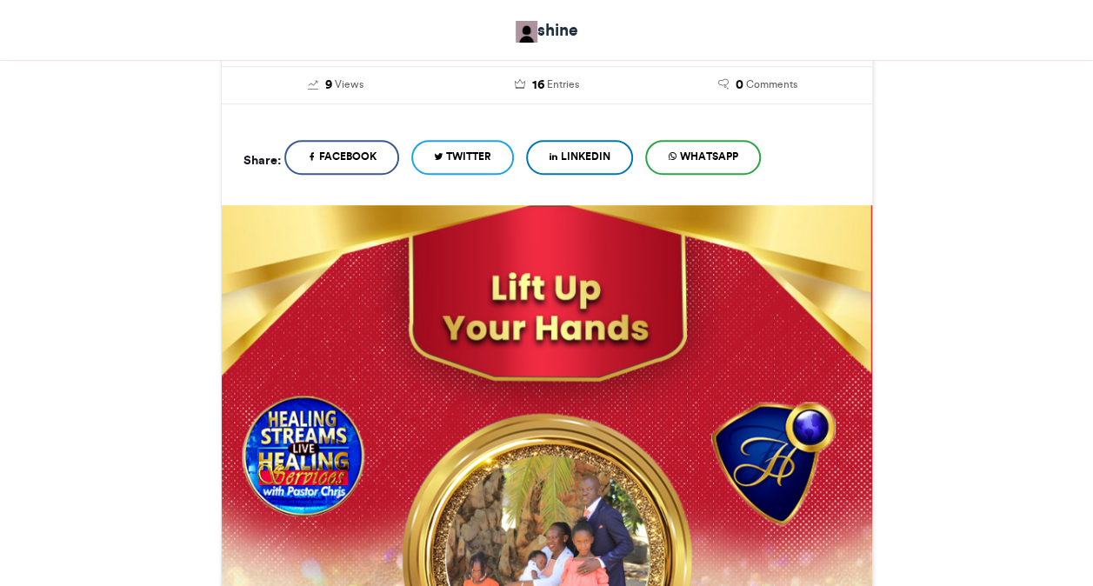
scroll to position [348, 0]
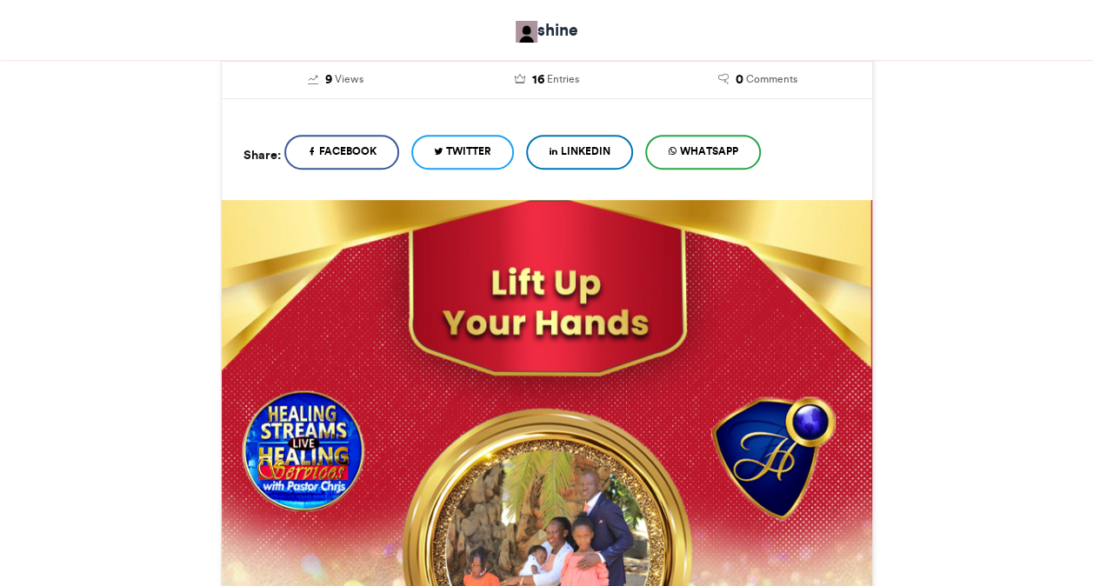
click at [901, 285] on div "LIFT UP YOUR HANDS shine 2 weeks ago 9" at bounding box center [546, 486] width 991 height 1110
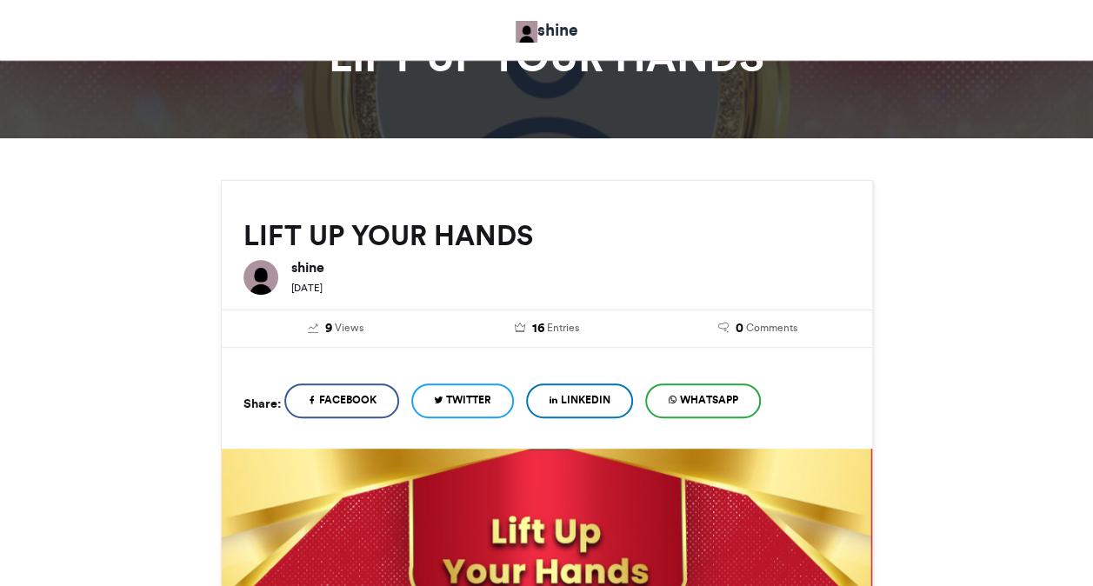
scroll to position [104, 0]
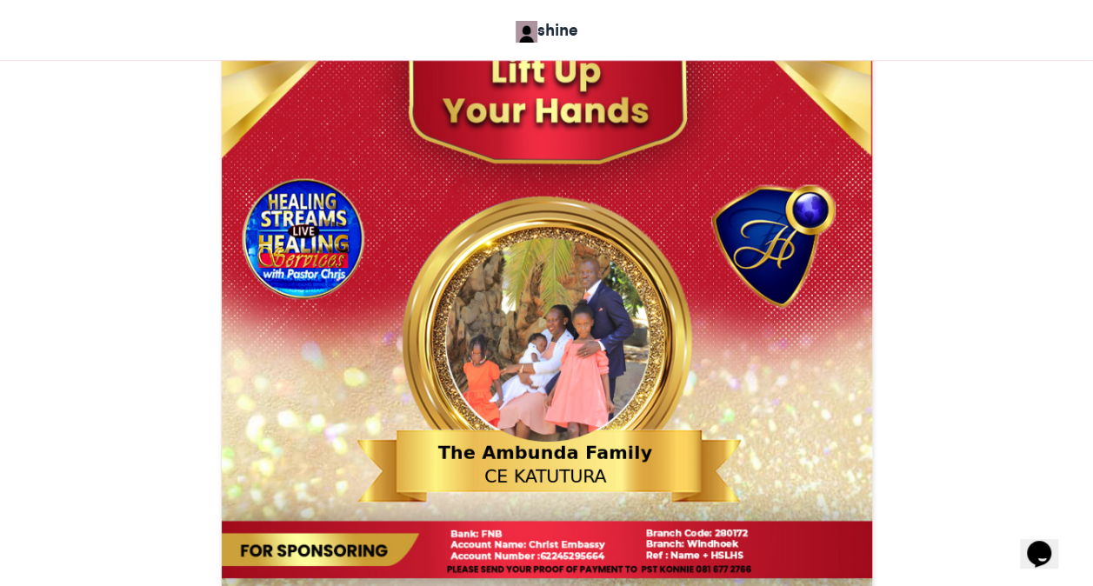
scroll to position [730, 0]
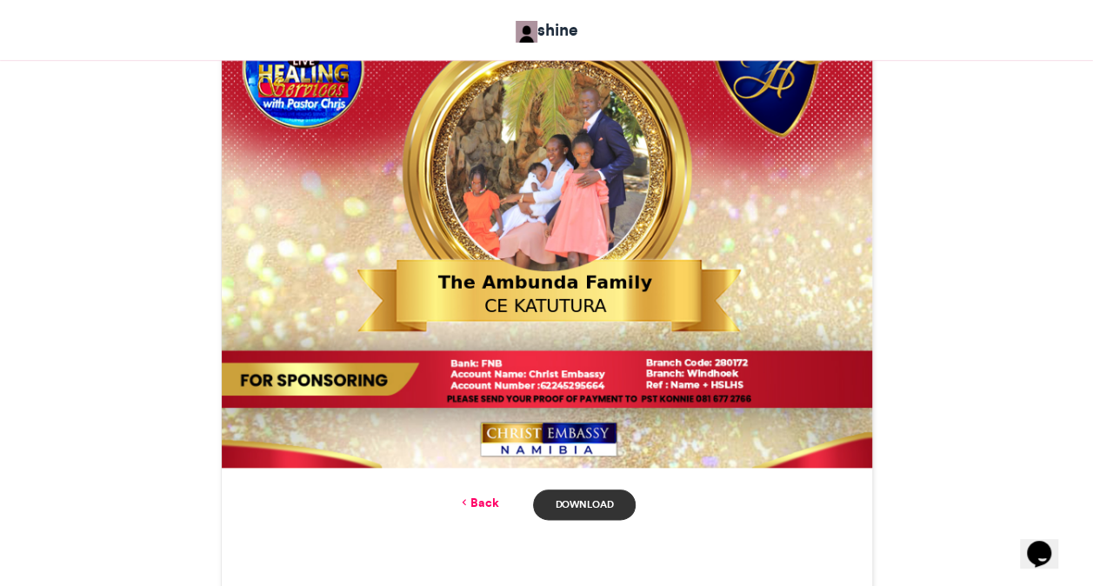
click at [589, 510] on link "Download" at bounding box center [584, 505] width 102 height 30
click at [492, 506] on link "Back" at bounding box center [477, 503] width 41 height 18
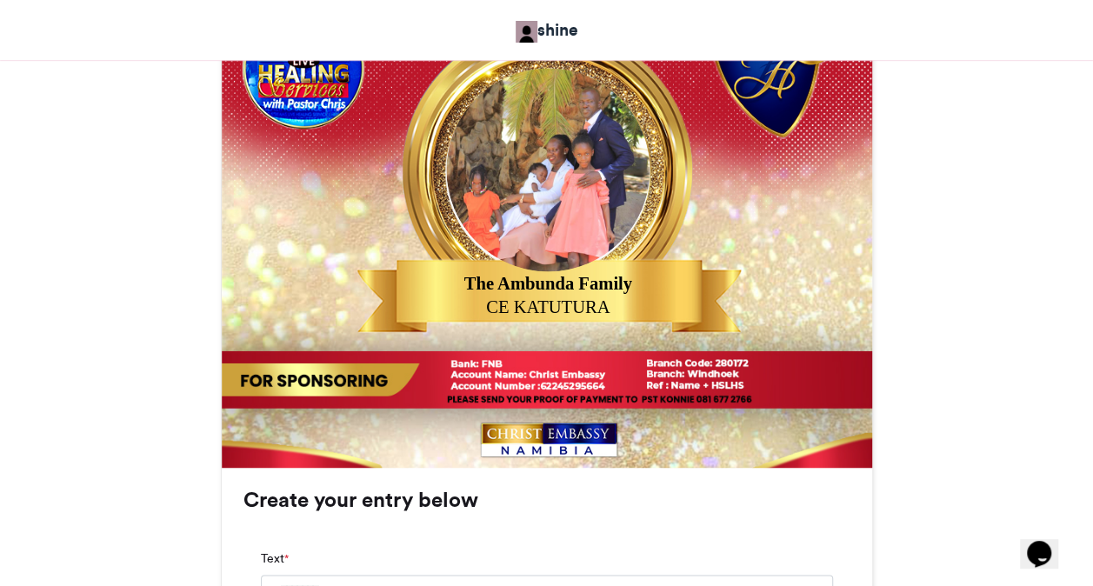
scroll to position [1257, 0]
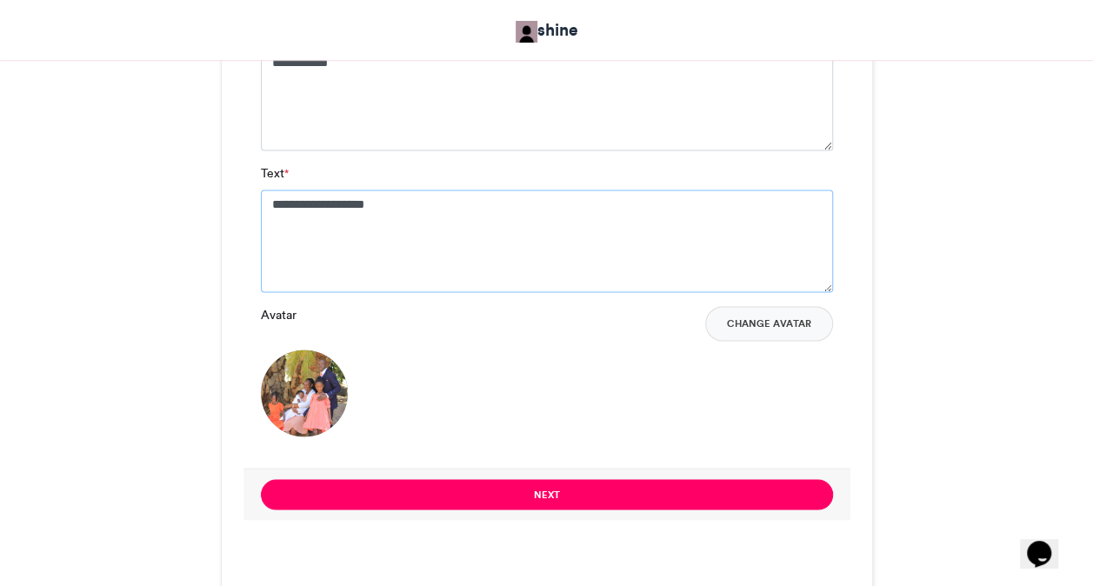
click at [435, 214] on textarea "**********" at bounding box center [547, 241] width 572 height 103
type textarea "*"
type textarea "**********"
click at [750, 318] on button "Change Avatar" at bounding box center [769, 323] width 128 height 35
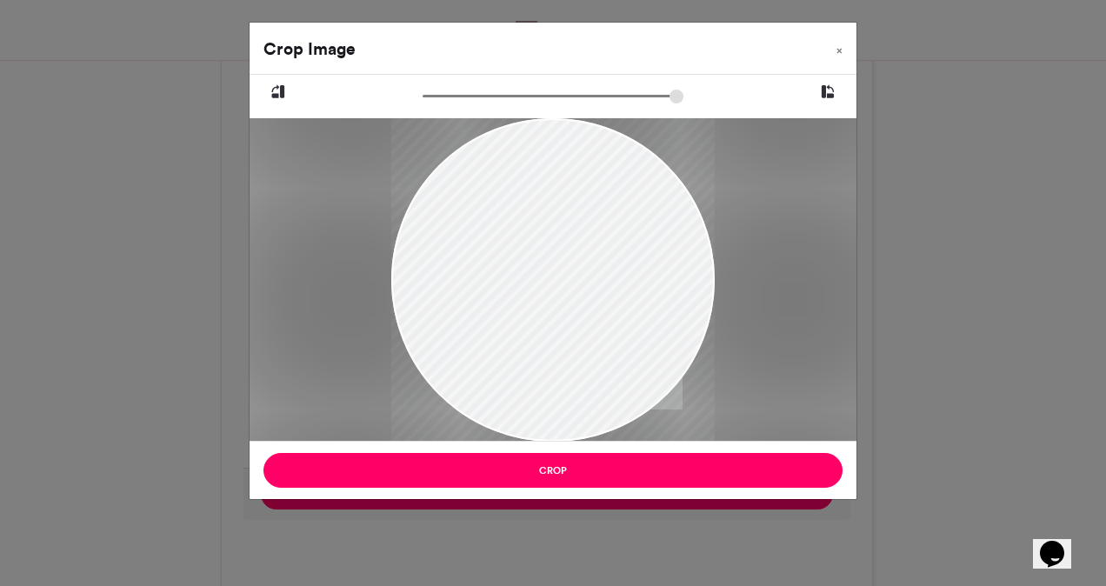
drag, startPoint x: 490, startPoint y: 273, endPoint x: 538, endPoint y: 299, distance: 55.2
click at [538, 299] on div at bounding box center [552, 305] width 323 height 431
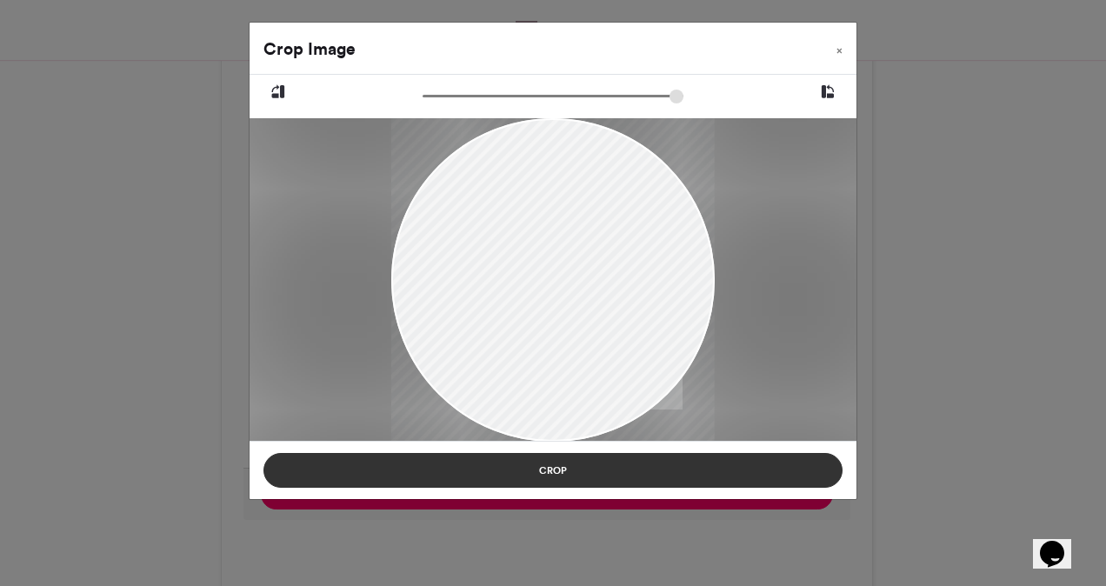
click at [564, 466] on button "Crop" at bounding box center [552, 470] width 579 height 35
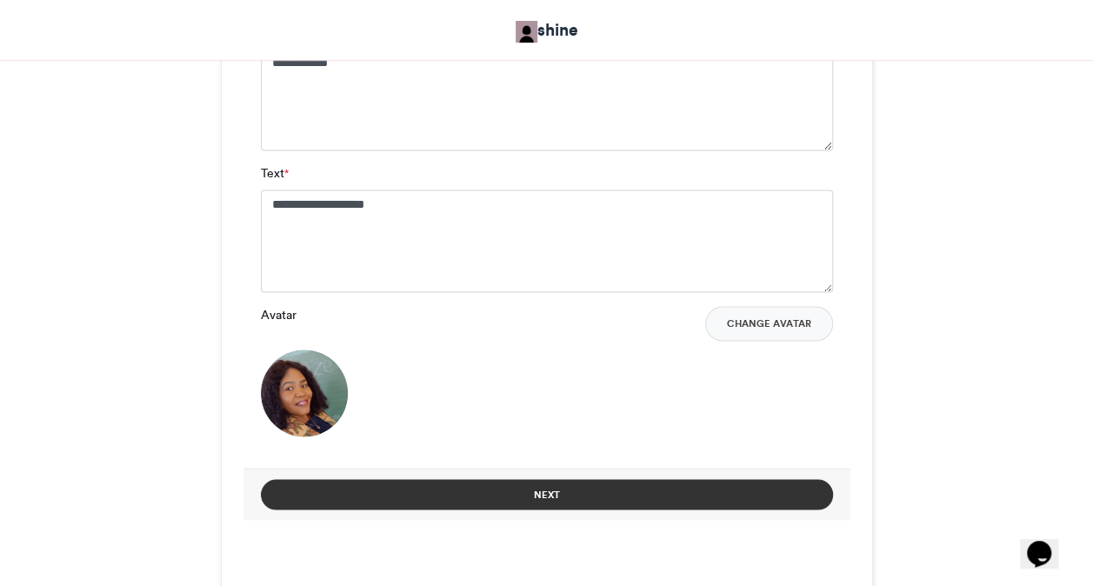
click at [659, 498] on button "Next" at bounding box center [547, 494] width 572 height 30
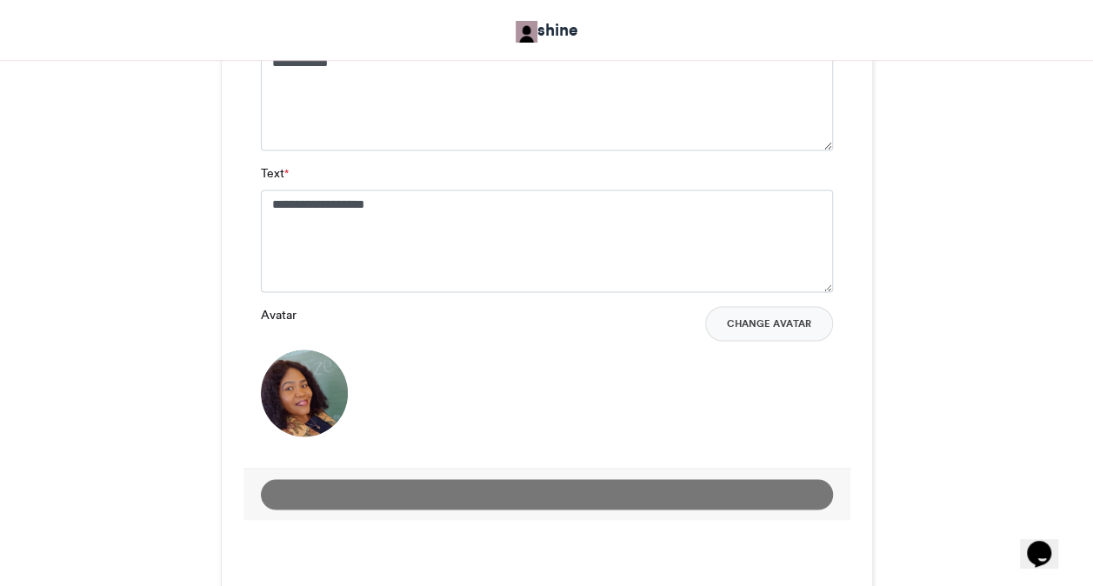
scroll to position [730, 0]
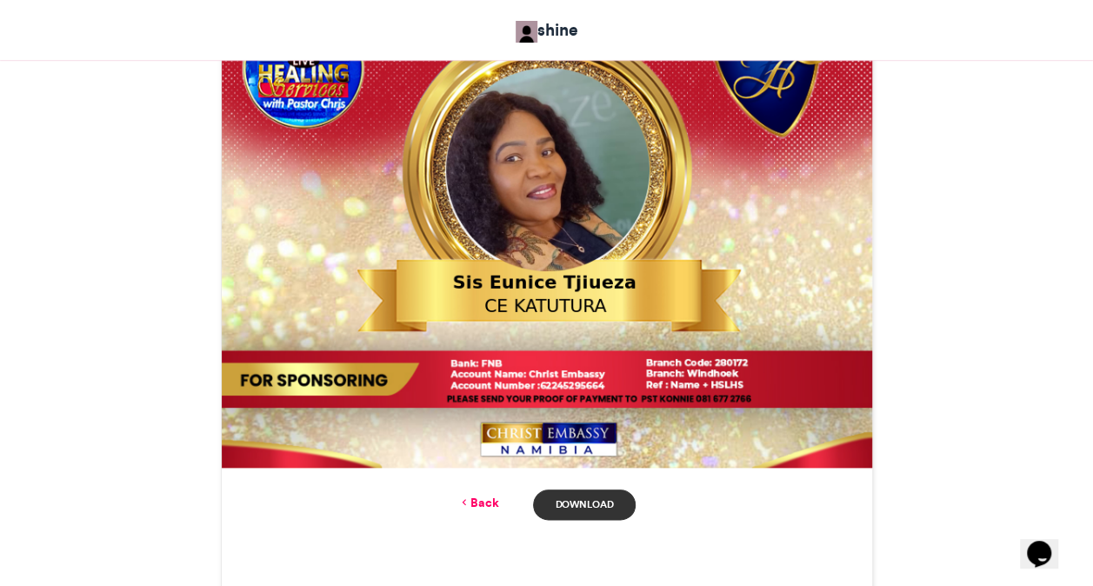
click at [583, 500] on link "Download" at bounding box center [584, 505] width 102 height 30
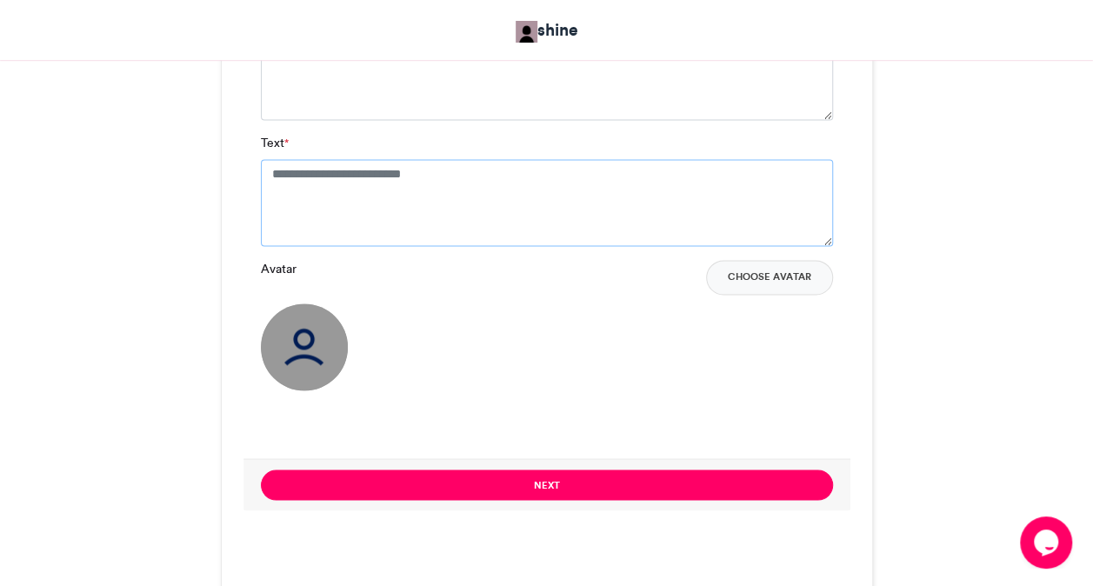
click at [351, 179] on textarea "Text *" at bounding box center [547, 202] width 572 height 87
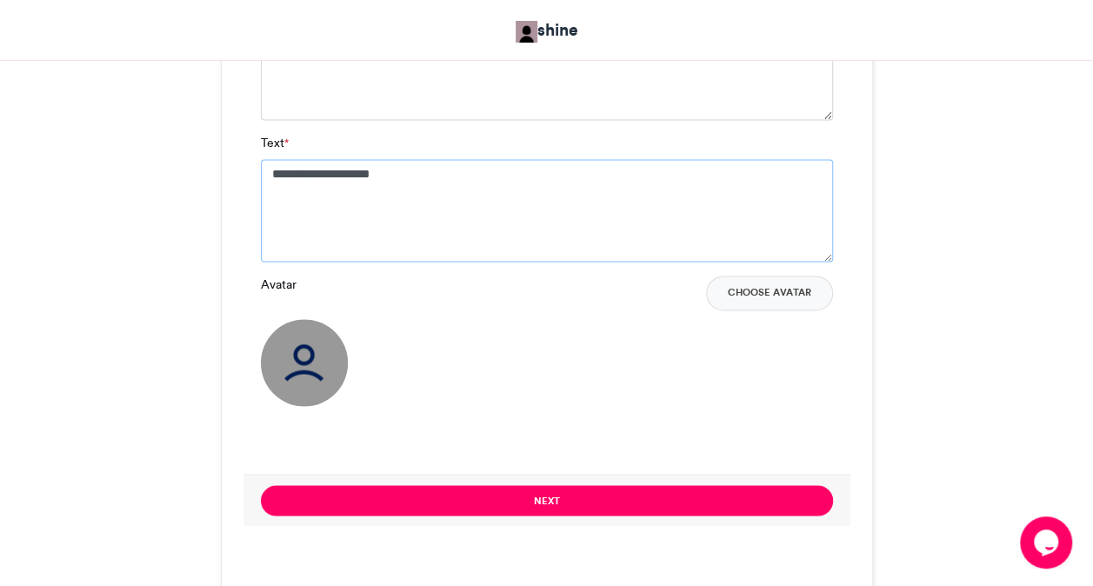
type textarea "**********"
click at [547, 88] on textarea "Text *" at bounding box center [547, 75] width 572 height 87
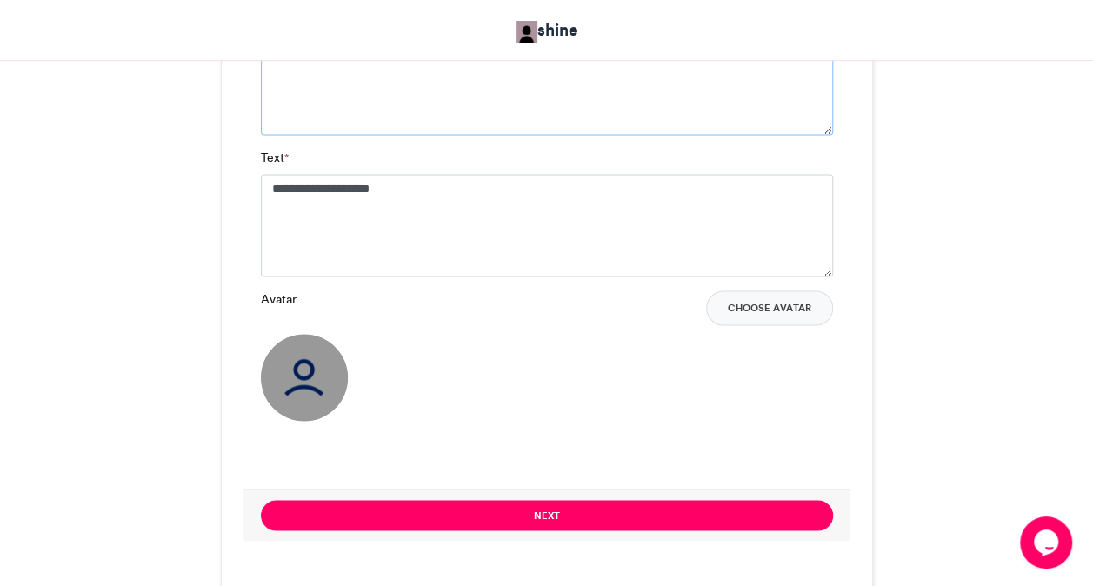
type textarea "*******"
click at [562, 318] on div "Avatar Choose Avatar" at bounding box center [547, 307] width 572 height 35
click at [765, 306] on button "Choose Avatar" at bounding box center [769, 307] width 127 height 35
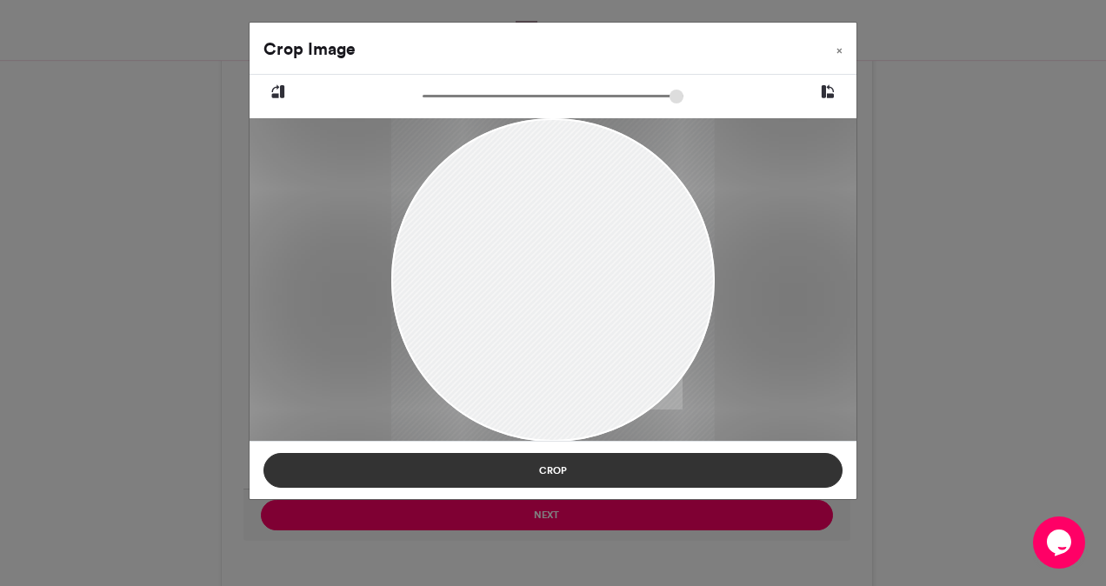
click at [560, 470] on button "Crop" at bounding box center [552, 470] width 579 height 35
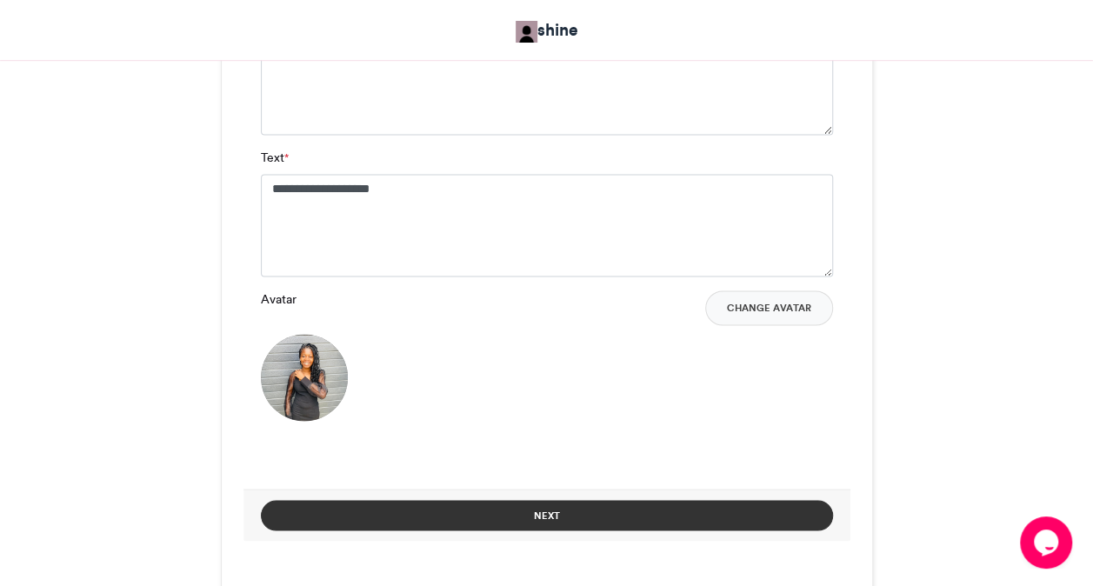
click at [694, 513] on button "Next" at bounding box center [547, 515] width 572 height 30
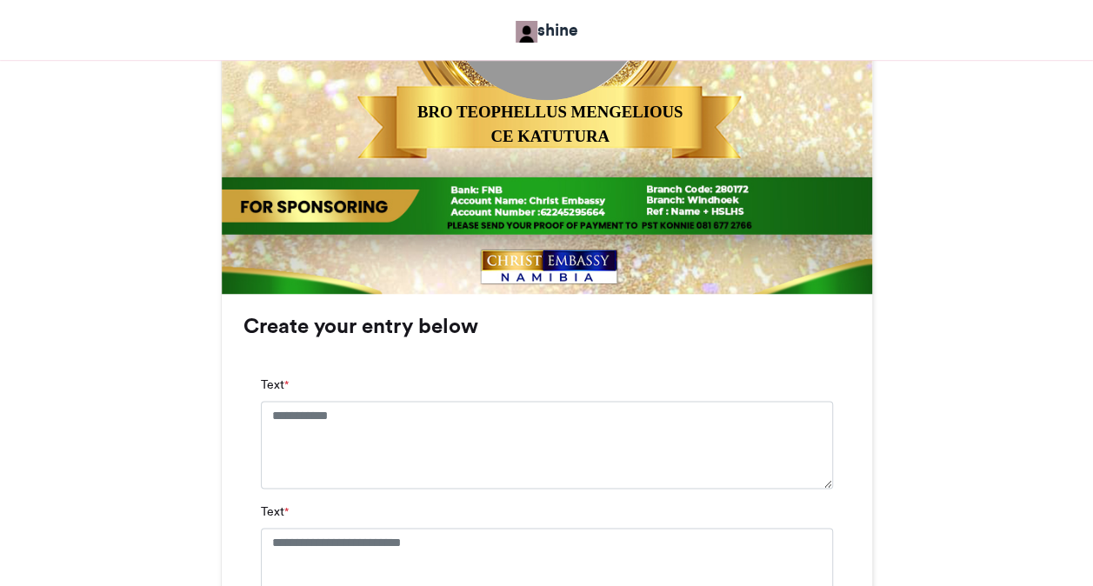
scroll to position [939, 0]
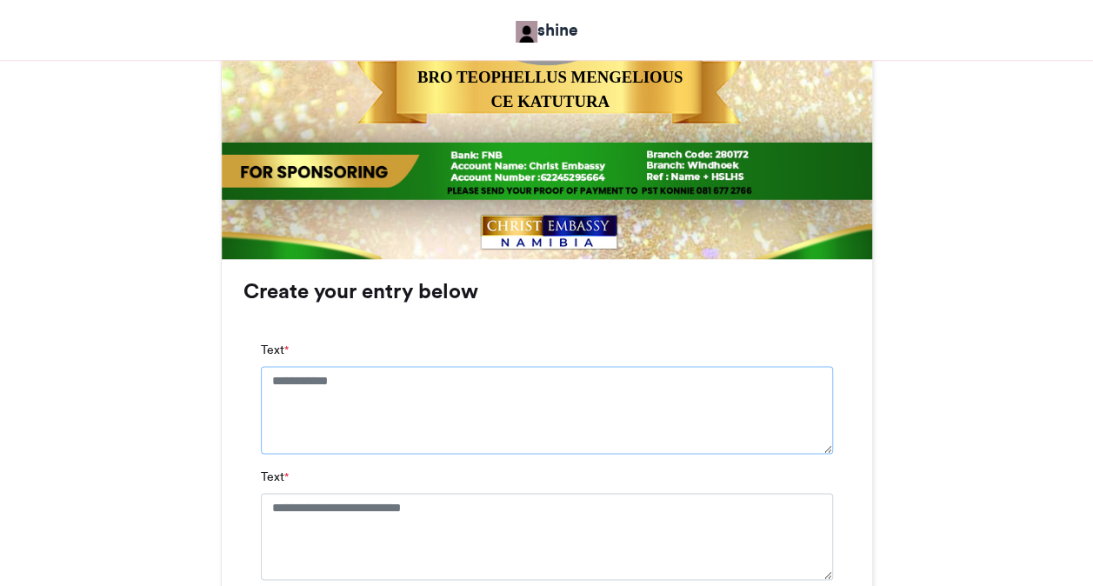
click at [372, 376] on textarea "Text *" at bounding box center [547, 409] width 572 height 87
type textarea "*******"
click at [377, 531] on textarea "Text *" at bounding box center [547, 551] width 572 height 87
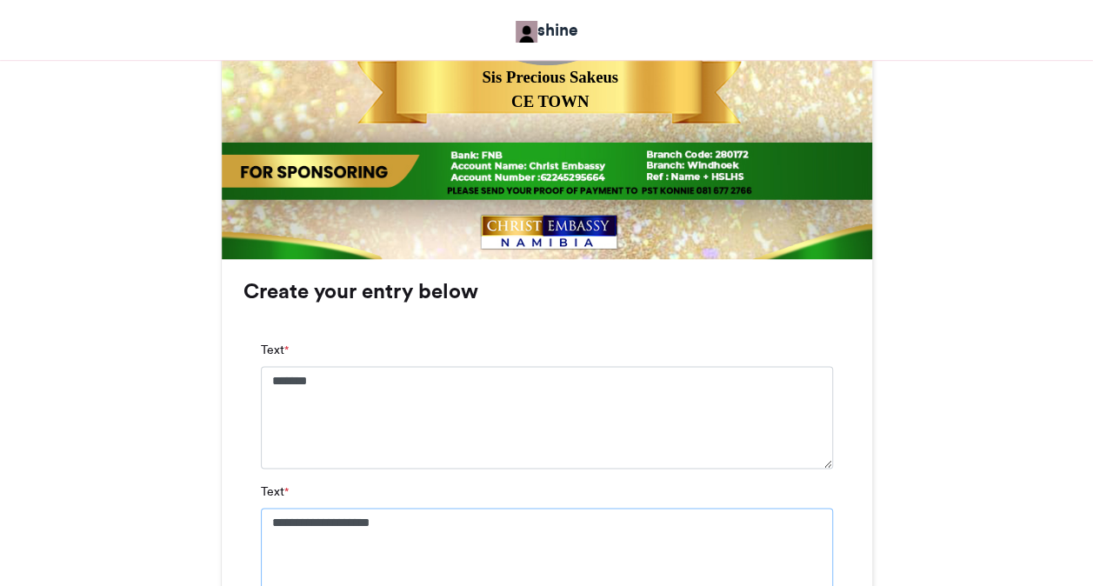
type textarea "**********"
click at [901, 532] on div "MAKE A JOYFUL SOUND shine 2 weeks ago 22" at bounding box center [546, 177] width 991 height 1674
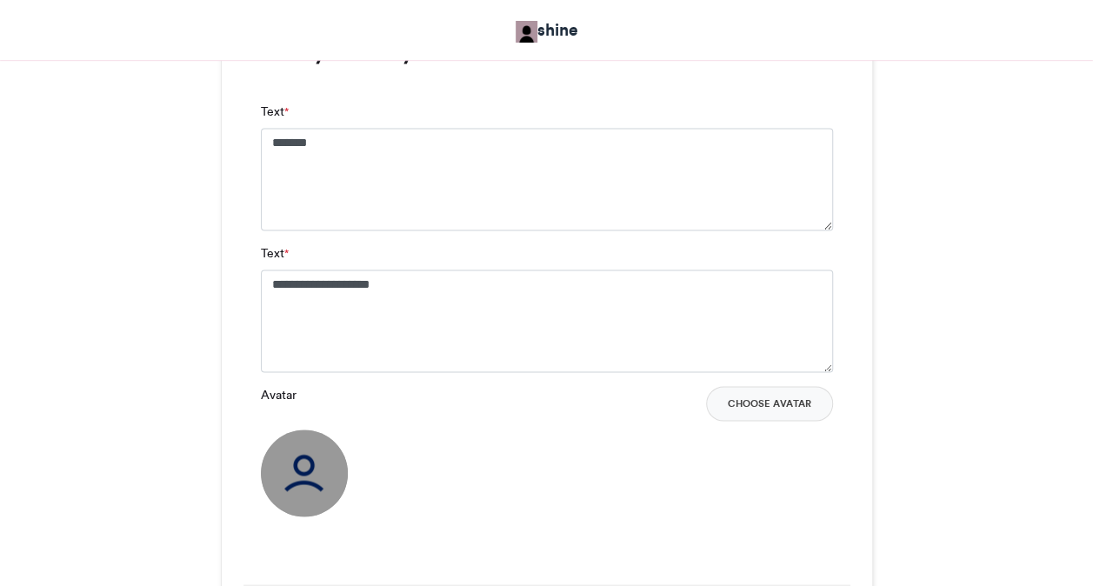
scroll to position [1252, 0]
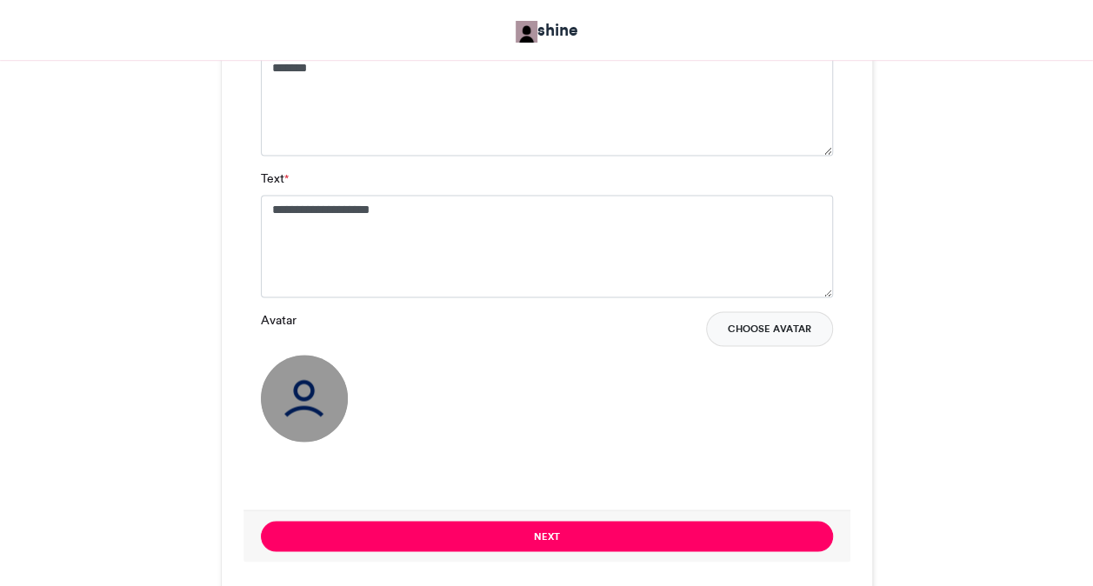
click at [750, 323] on button "Choose Avatar" at bounding box center [769, 328] width 127 height 35
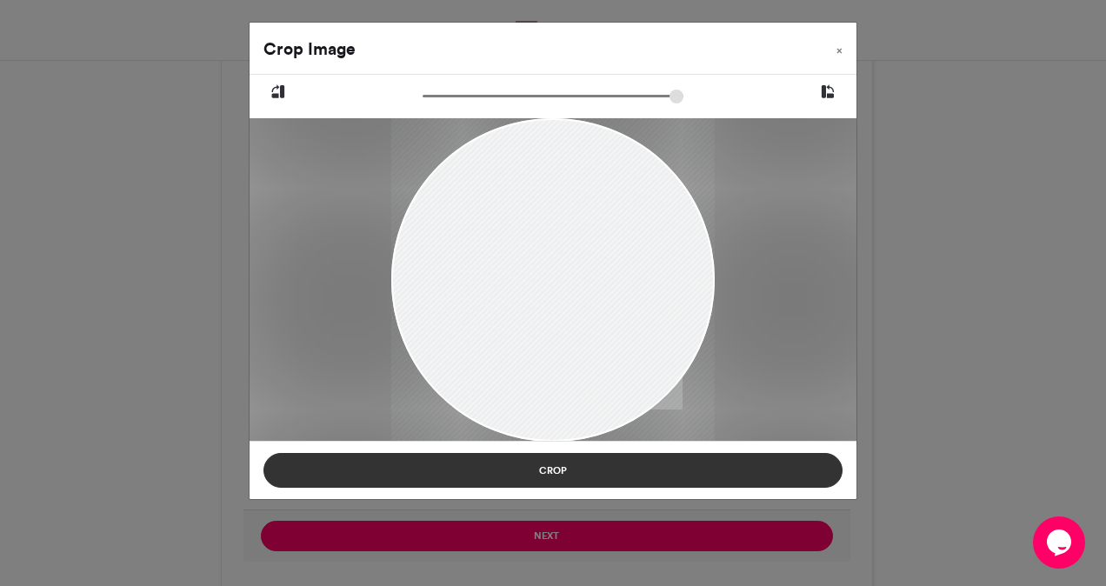
click at [563, 475] on button "Crop" at bounding box center [552, 470] width 579 height 35
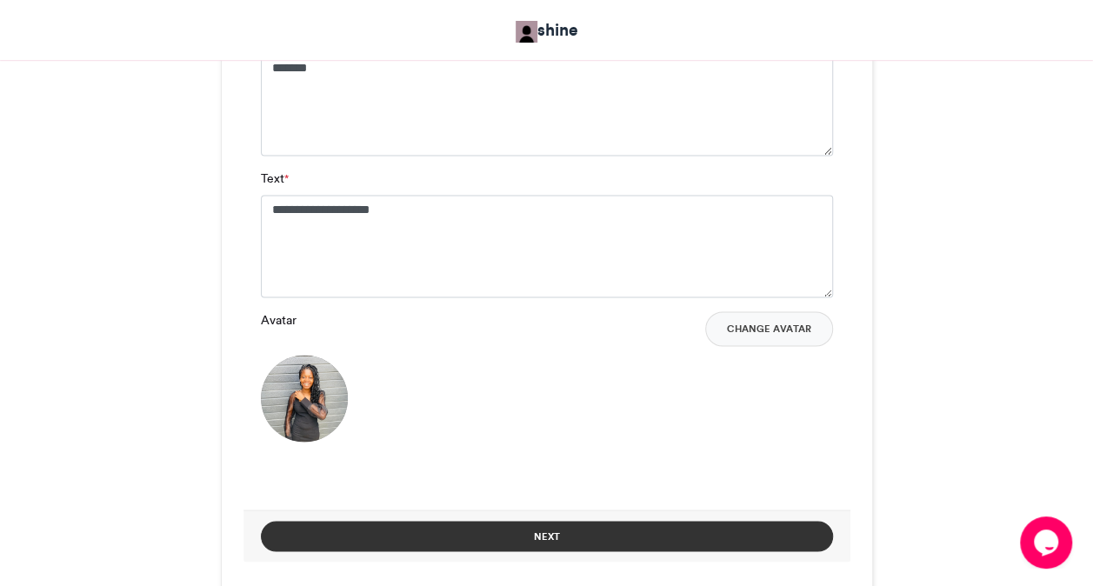
click at [600, 530] on button "Next" at bounding box center [547, 536] width 572 height 30
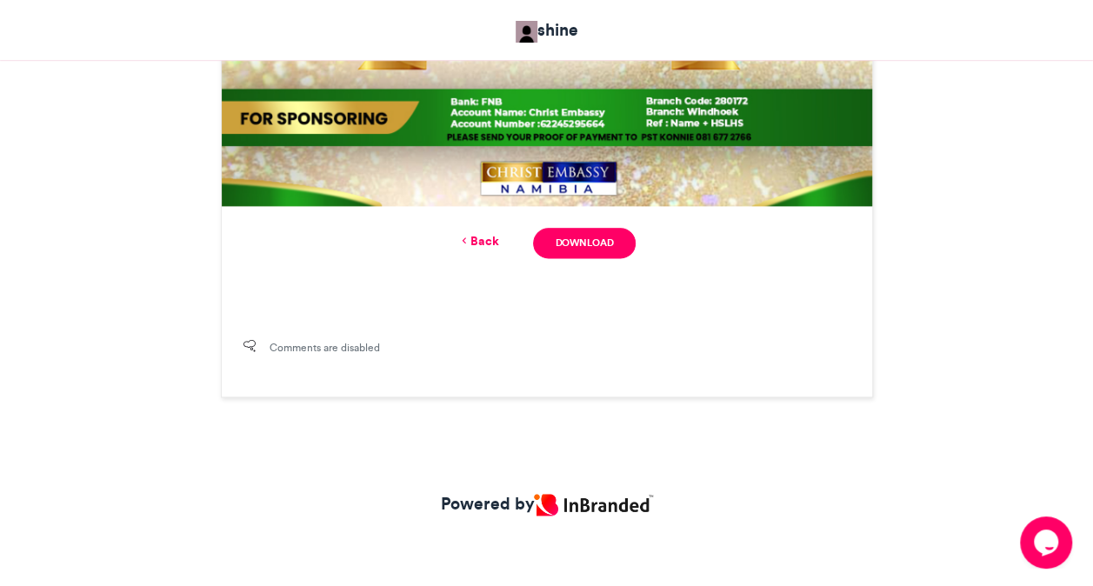
scroll to position [725, 0]
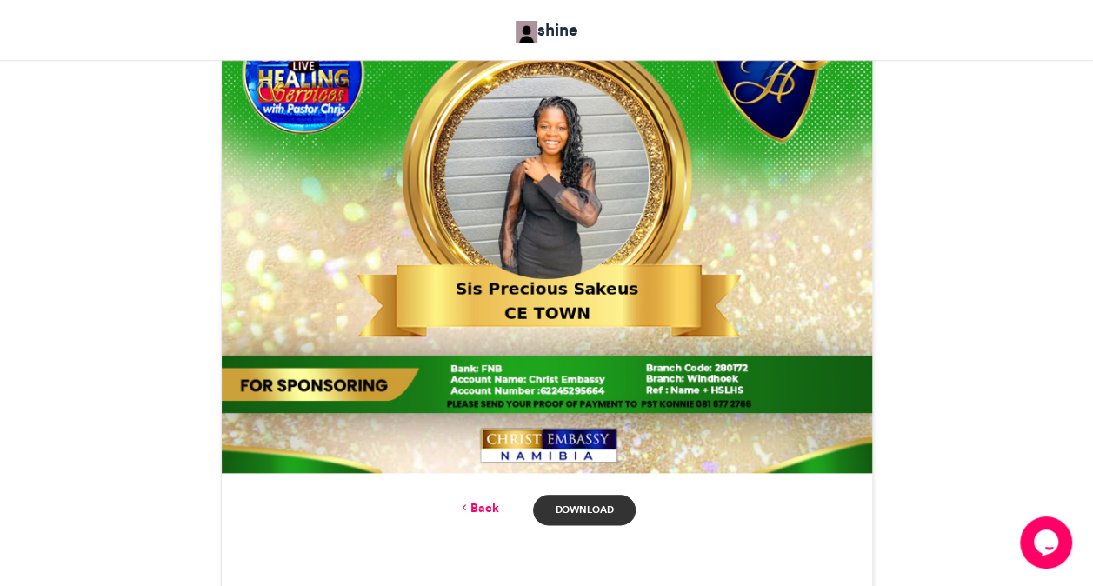
click at [564, 512] on link "Download" at bounding box center [584, 510] width 102 height 30
click at [486, 509] on link "Back" at bounding box center [477, 508] width 41 height 18
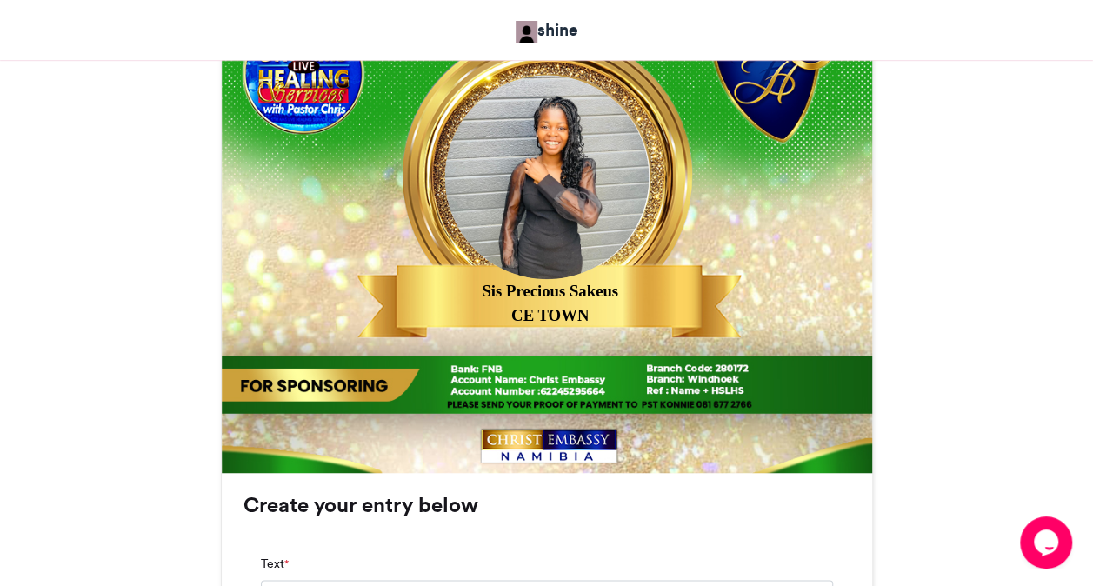
scroll to position [1252, 0]
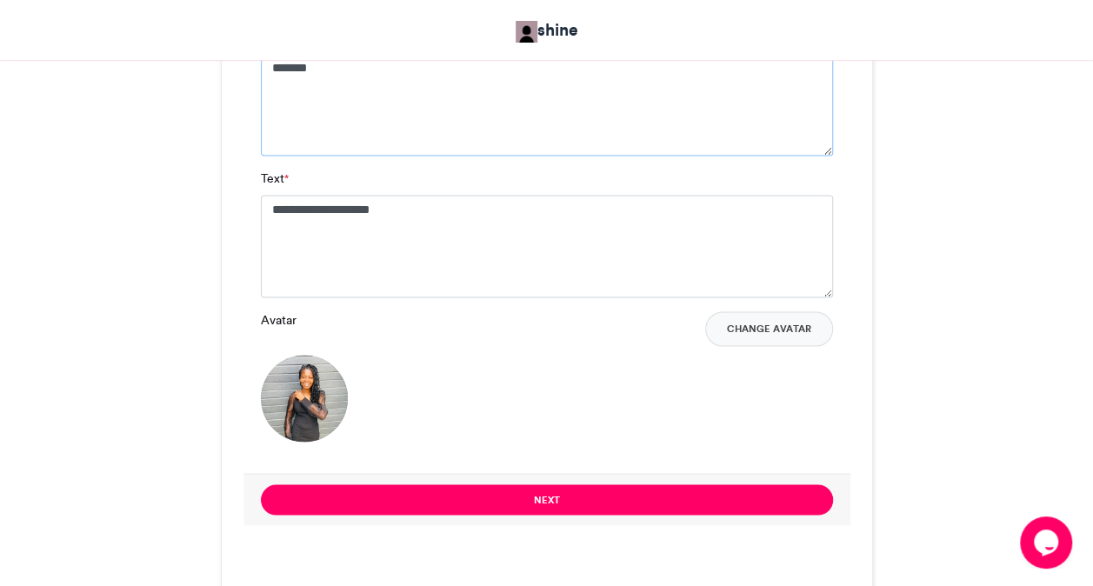
click at [402, 97] on textarea "*******" at bounding box center [547, 104] width 572 height 103
type textarea "**********"
click at [763, 332] on button "Change Avatar" at bounding box center [769, 328] width 128 height 35
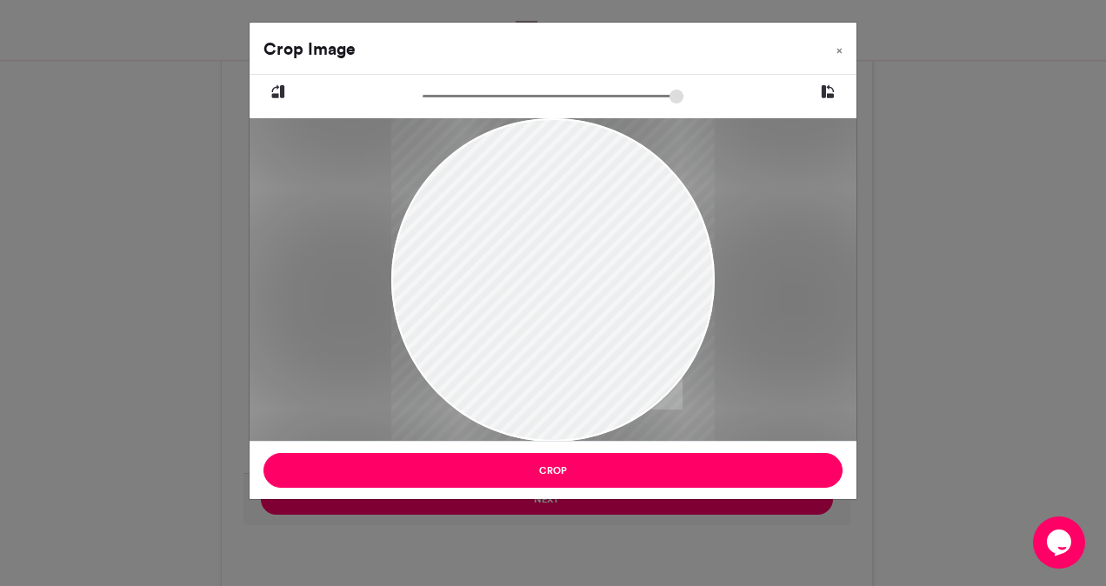
drag, startPoint x: 509, startPoint y: 270, endPoint x: 534, endPoint y: 290, distance: 32.2
click at [534, 290] on div at bounding box center [552, 299] width 323 height 483
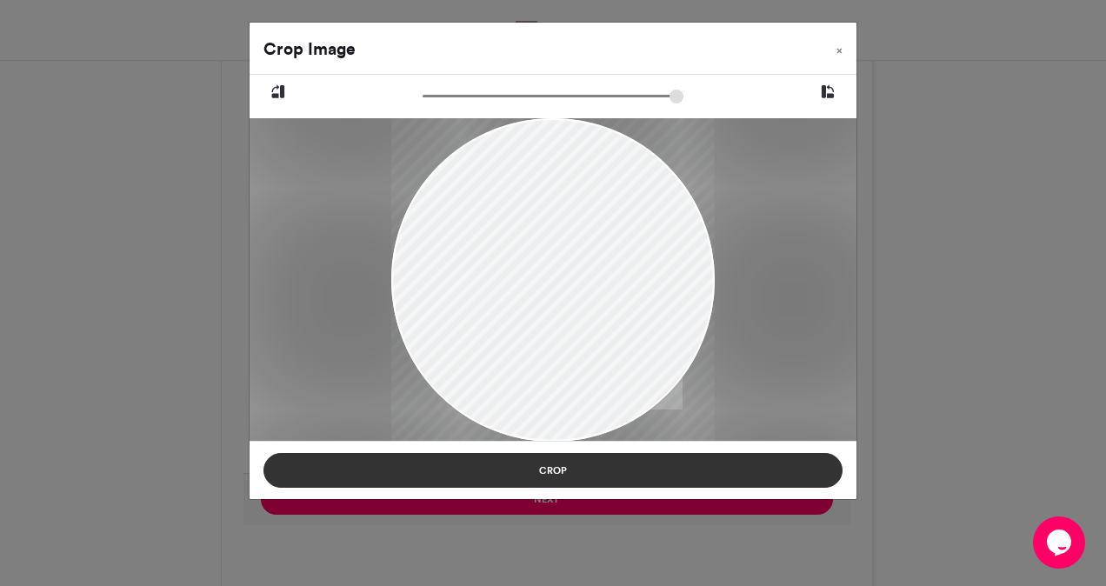
click at [574, 464] on button "Crop" at bounding box center [552, 470] width 579 height 35
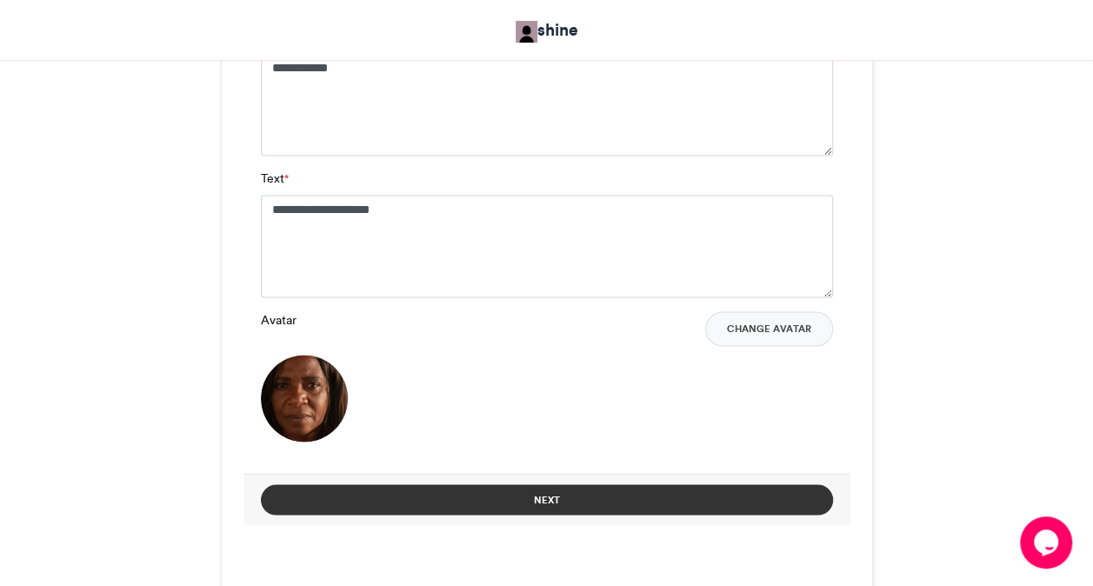
click at [511, 495] on button "Next" at bounding box center [547, 499] width 572 height 30
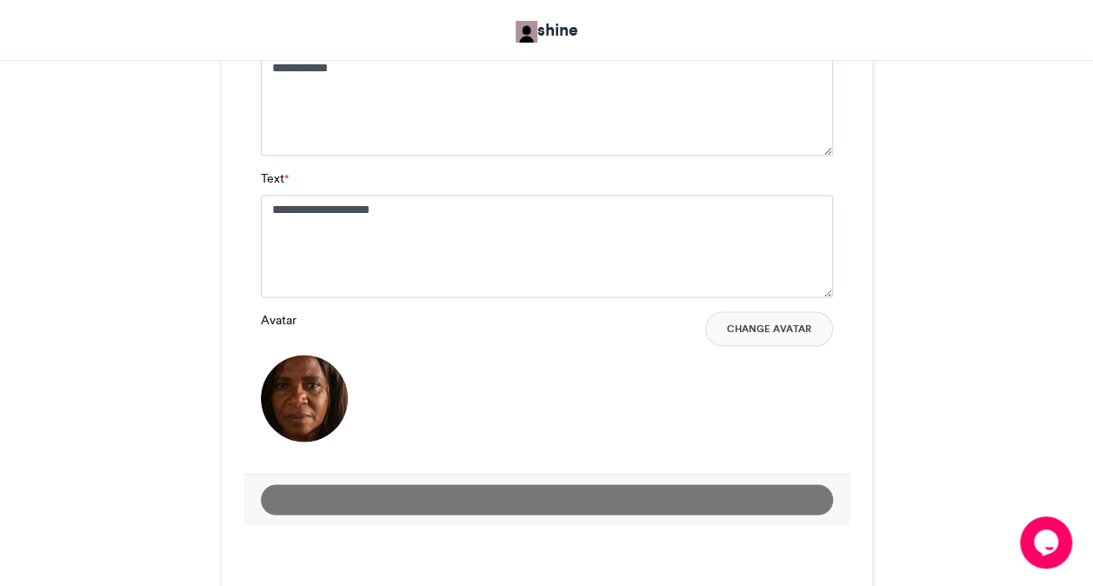
scroll to position [725, 0]
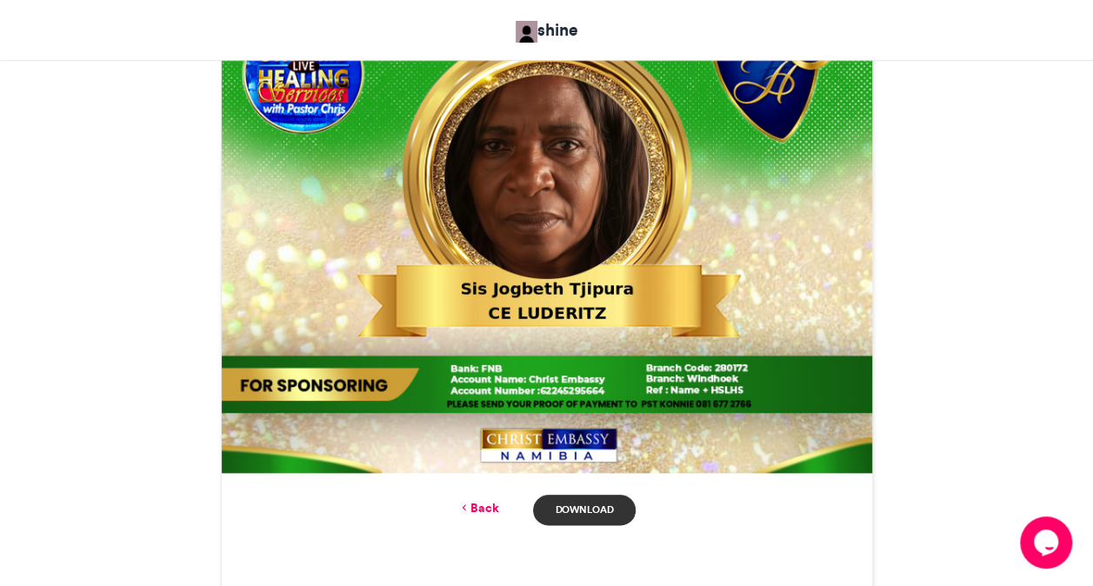
click at [567, 508] on link "Download" at bounding box center [584, 510] width 102 height 30
click at [488, 504] on link "Back" at bounding box center [477, 508] width 41 height 18
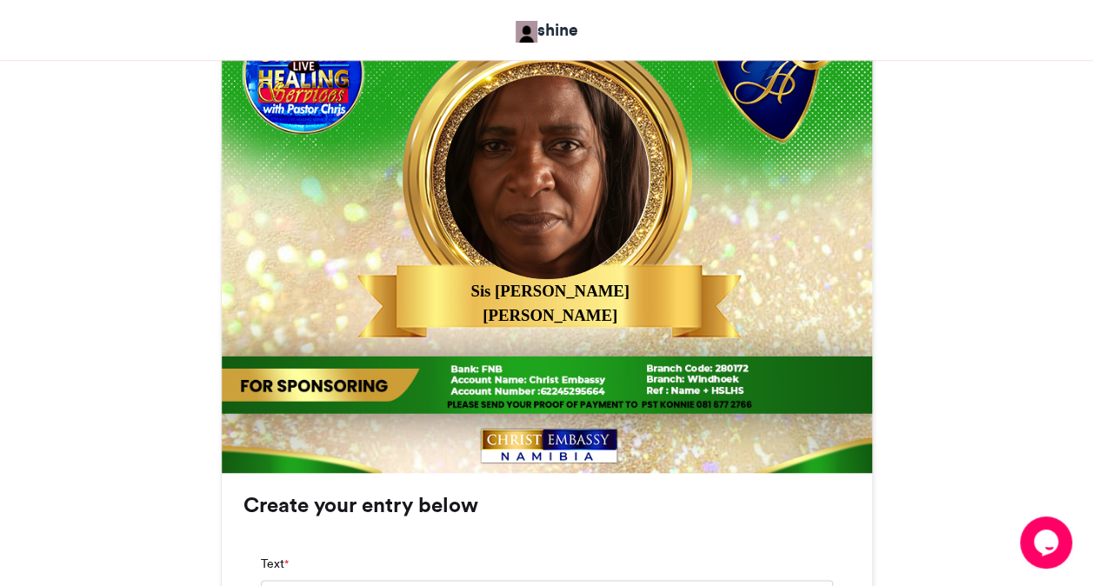
scroll to position [1252, 0]
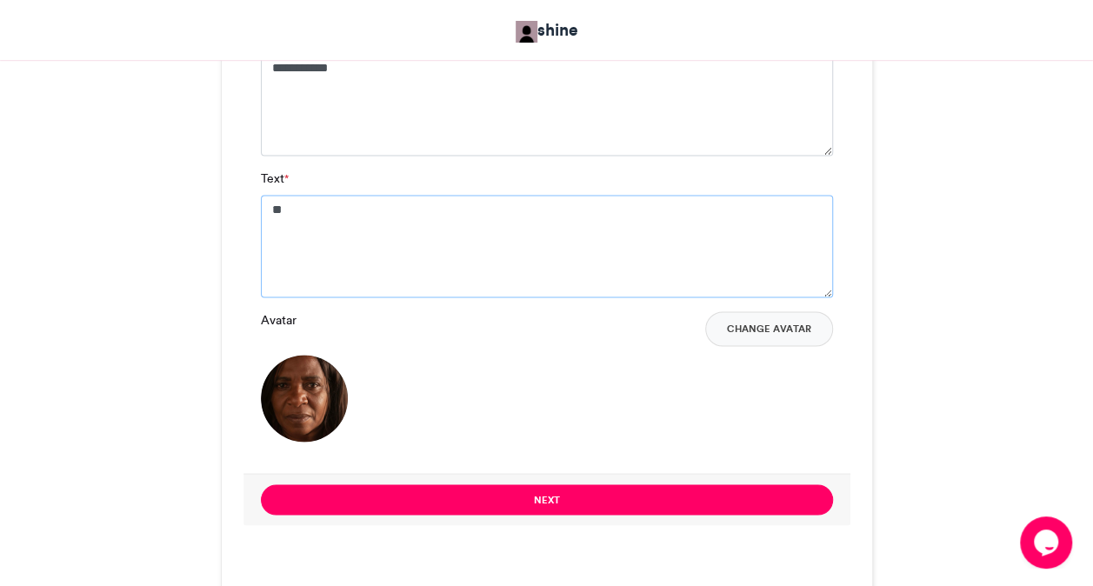
type textarea "*"
type textarea "**********"
click at [403, 83] on textarea "**********" at bounding box center [547, 104] width 572 height 103
type textarea "**********"
click at [744, 336] on button "Change Avatar" at bounding box center [769, 328] width 128 height 35
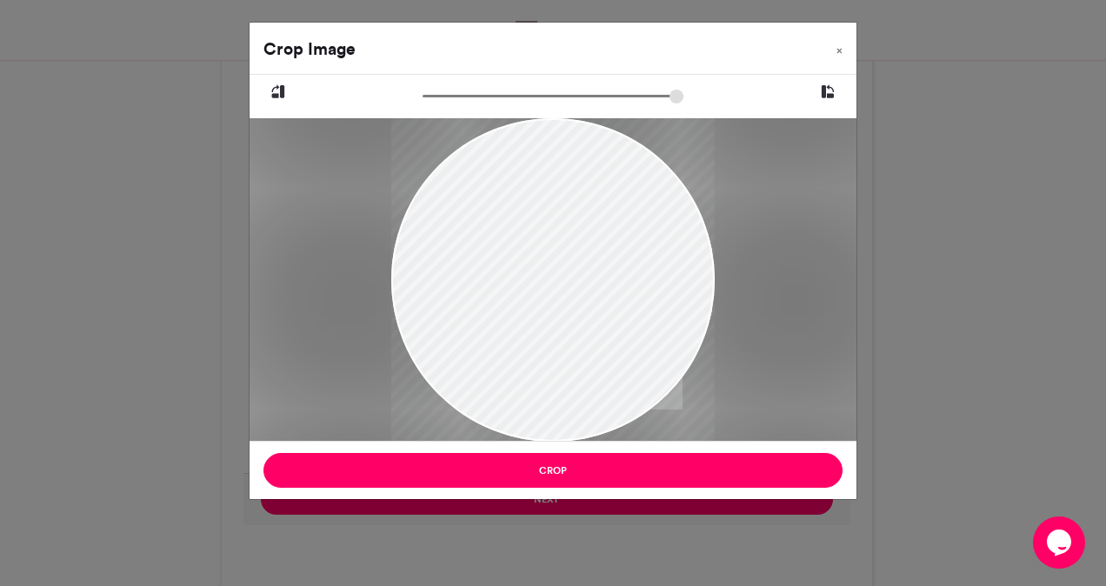
drag, startPoint x: 463, startPoint y: 253, endPoint x: 490, endPoint y: 336, distance: 86.9
click at [490, 336] on div at bounding box center [552, 359] width 323 height 484
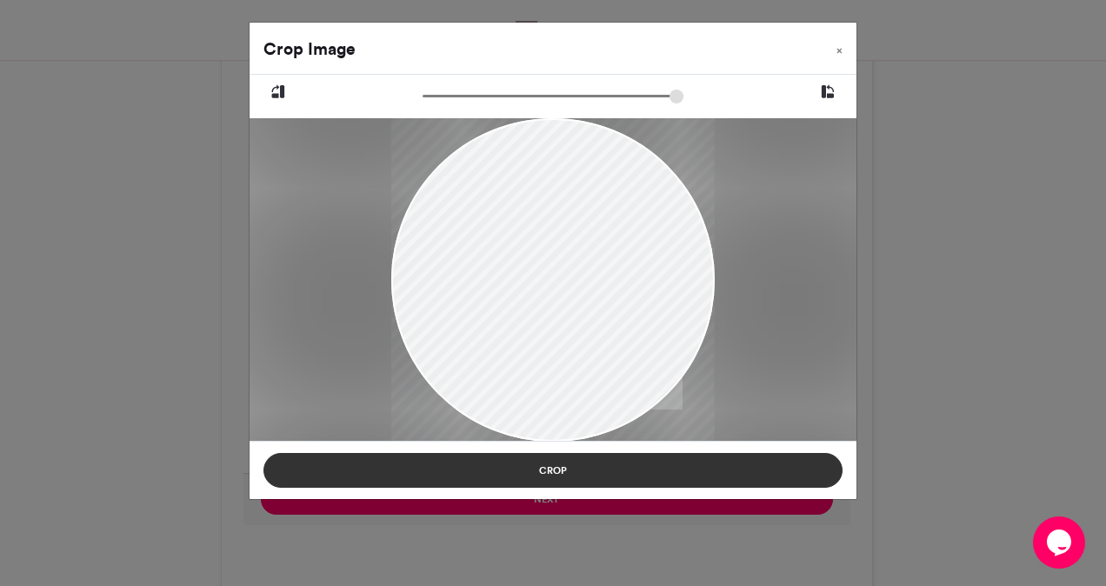
click at [560, 470] on button "Crop" at bounding box center [552, 470] width 579 height 35
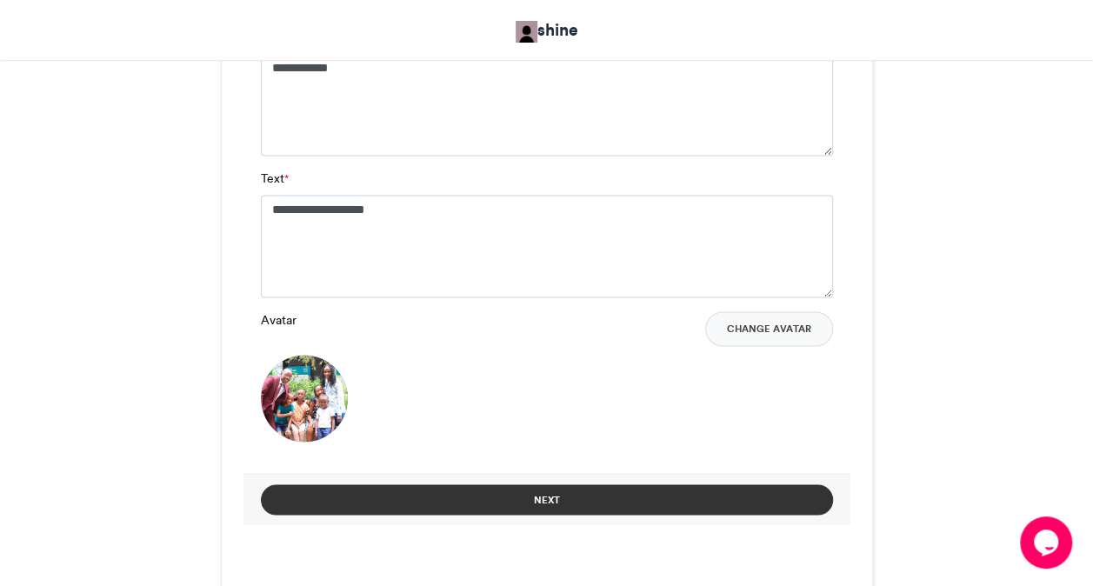
click at [508, 499] on button "Next" at bounding box center [547, 499] width 572 height 30
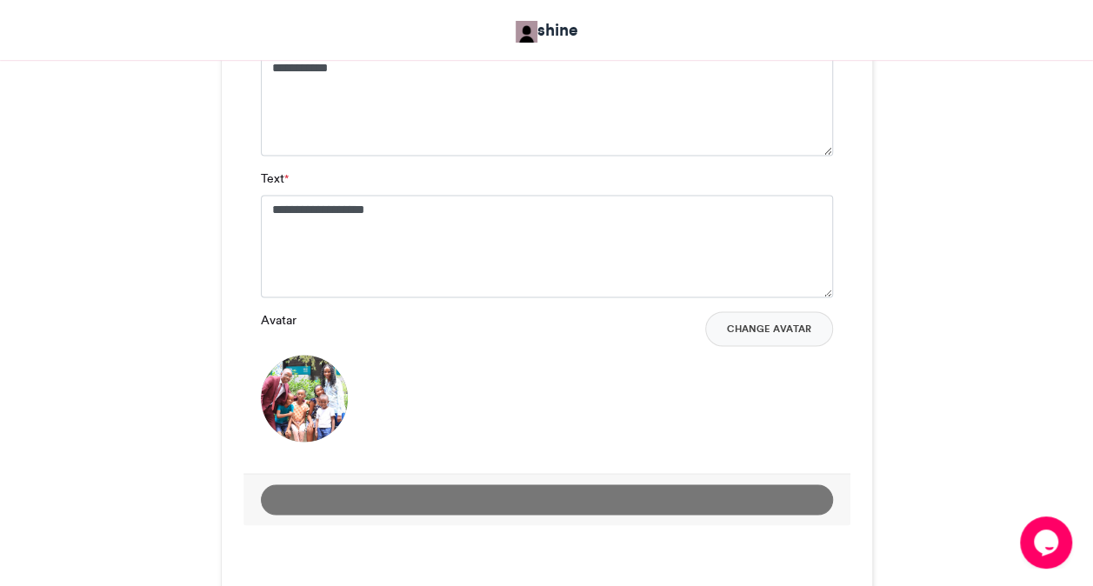
scroll to position [725, 0]
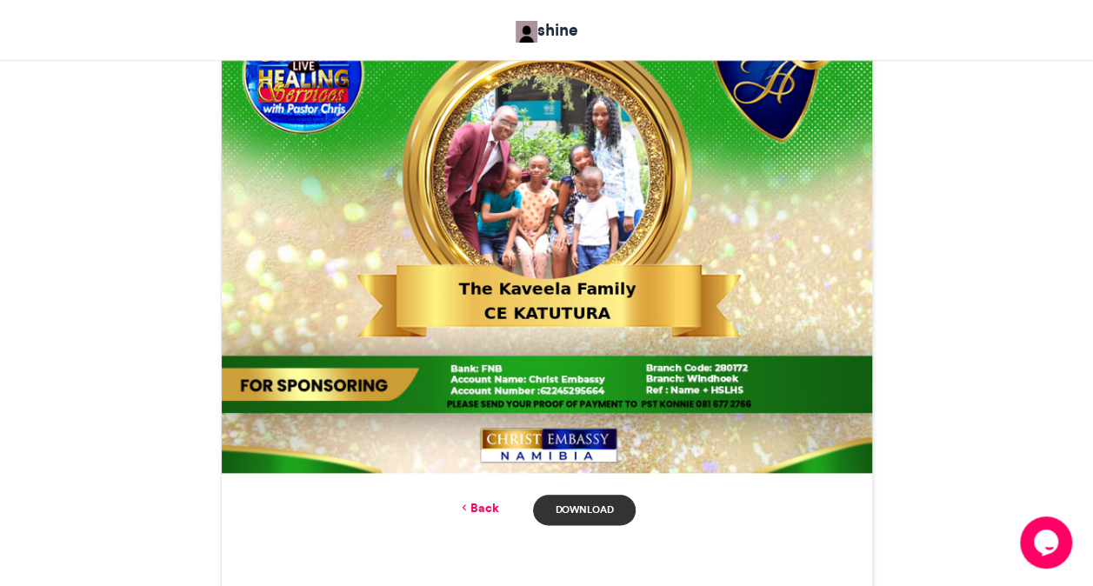
click at [610, 513] on link "Download" at bounding box center [584, 510] width 102 height 30
